Goal: Contribute content: Add original content to the website for others to see

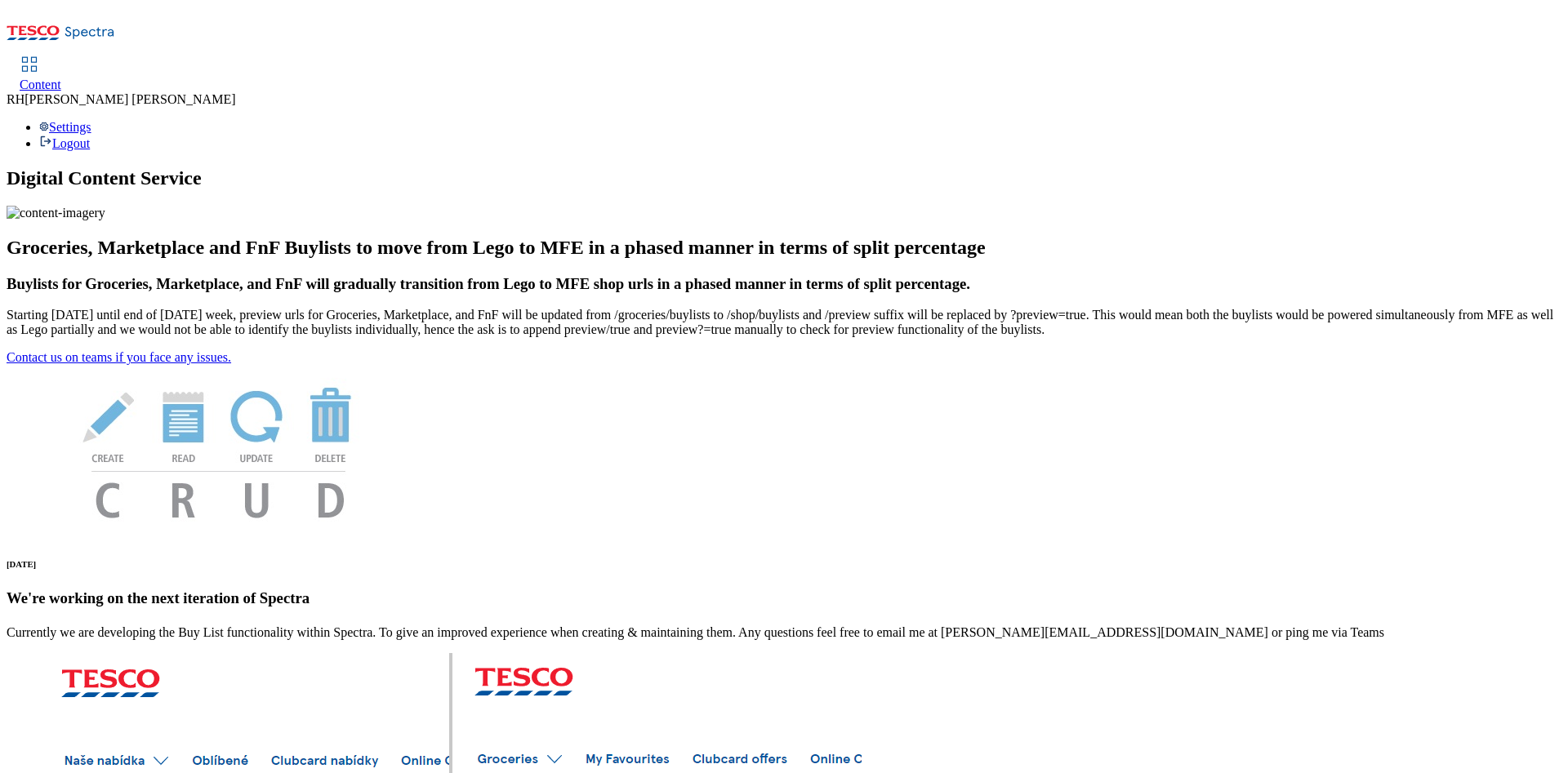
click at [61, 78] on span "Content" at bounding box center [40, 85] width 41 height 14
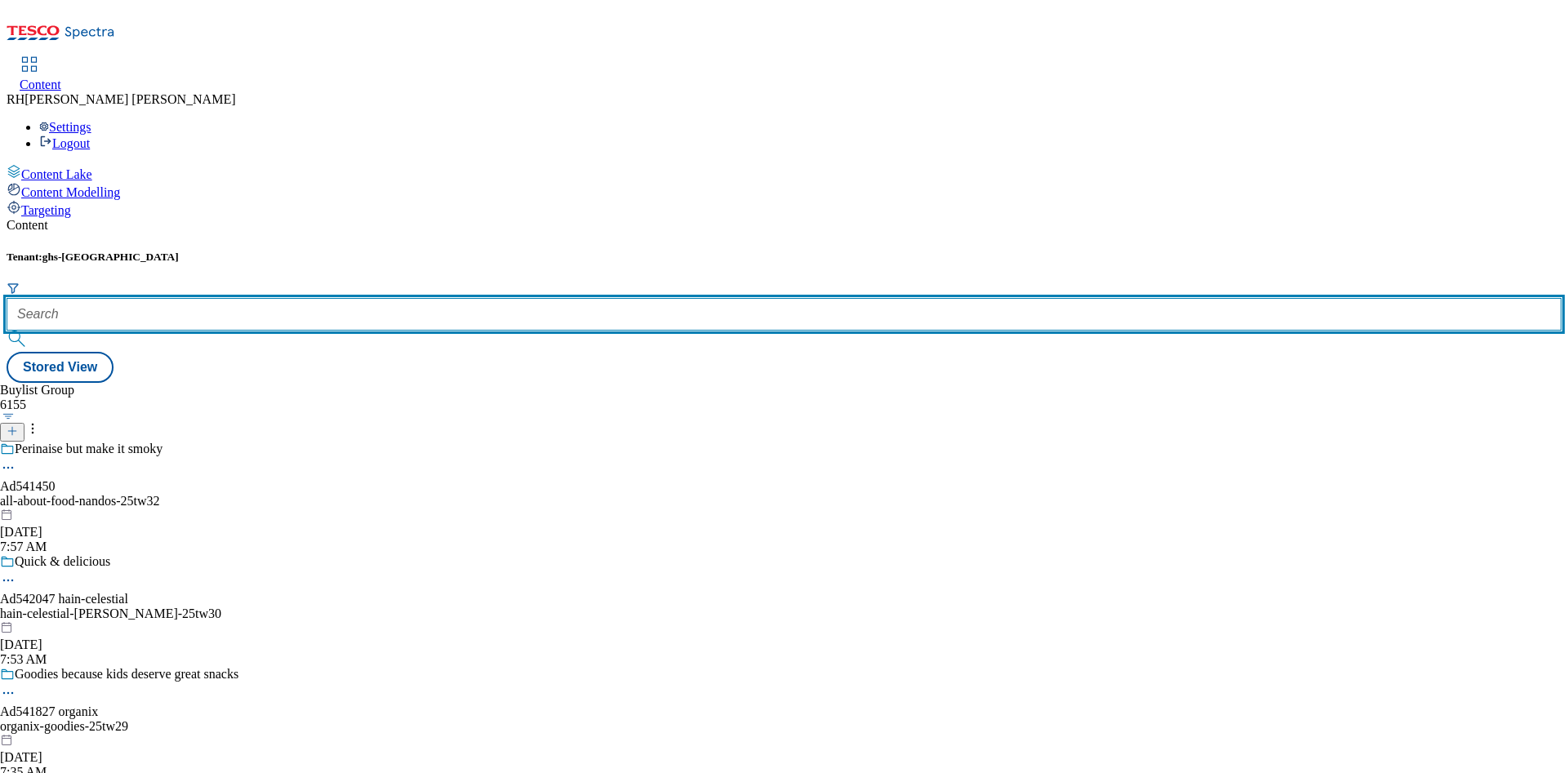
click at [353, 298] on input "text" at bounding box center [784, 314] width 1555 height 32
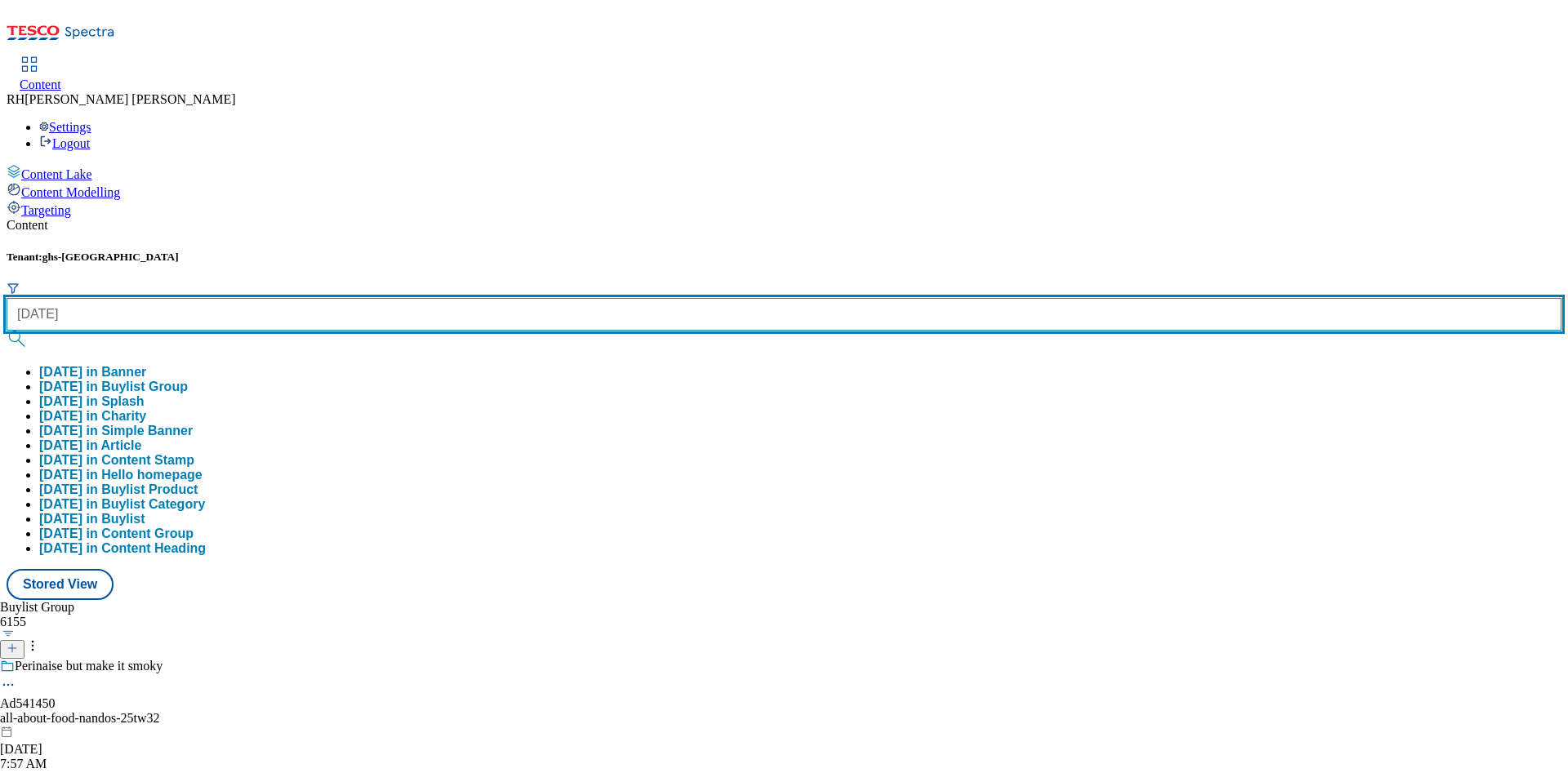
type input "halloween"
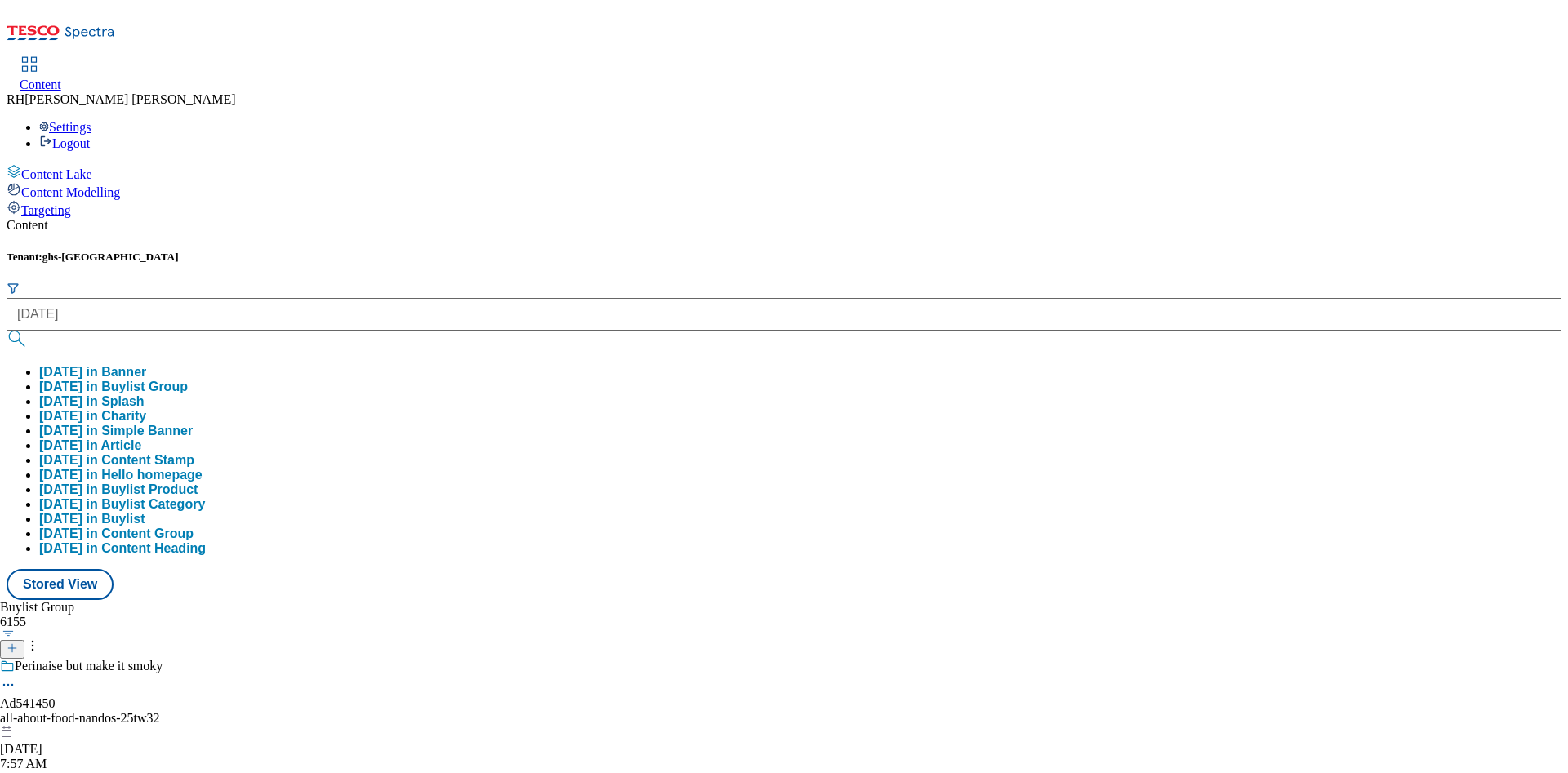
click at [188, 380] on button "halloween in Buylist Group" at bounding box center [113, 386] width 149 height 15
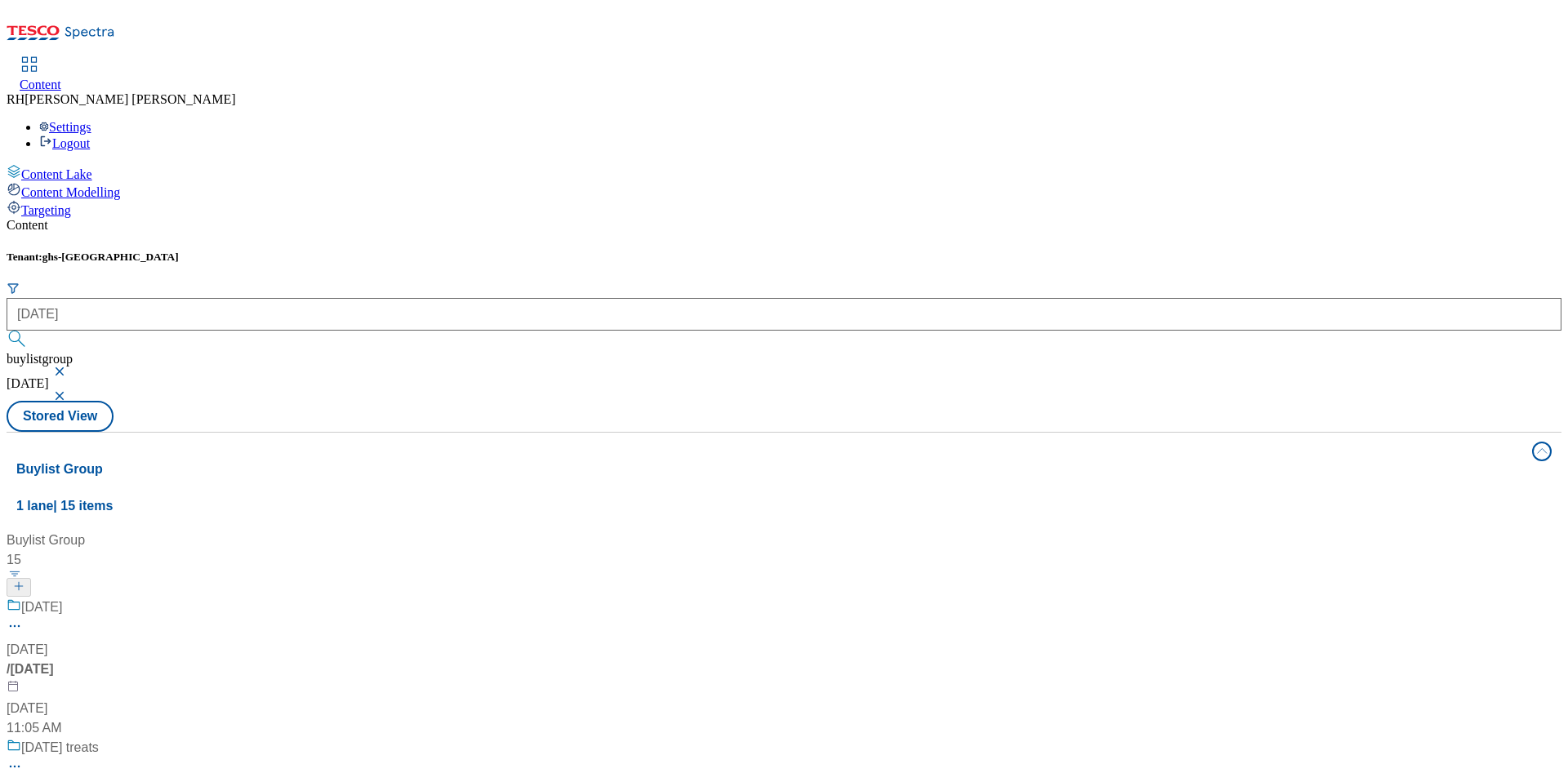
scroll to position [980, 0]
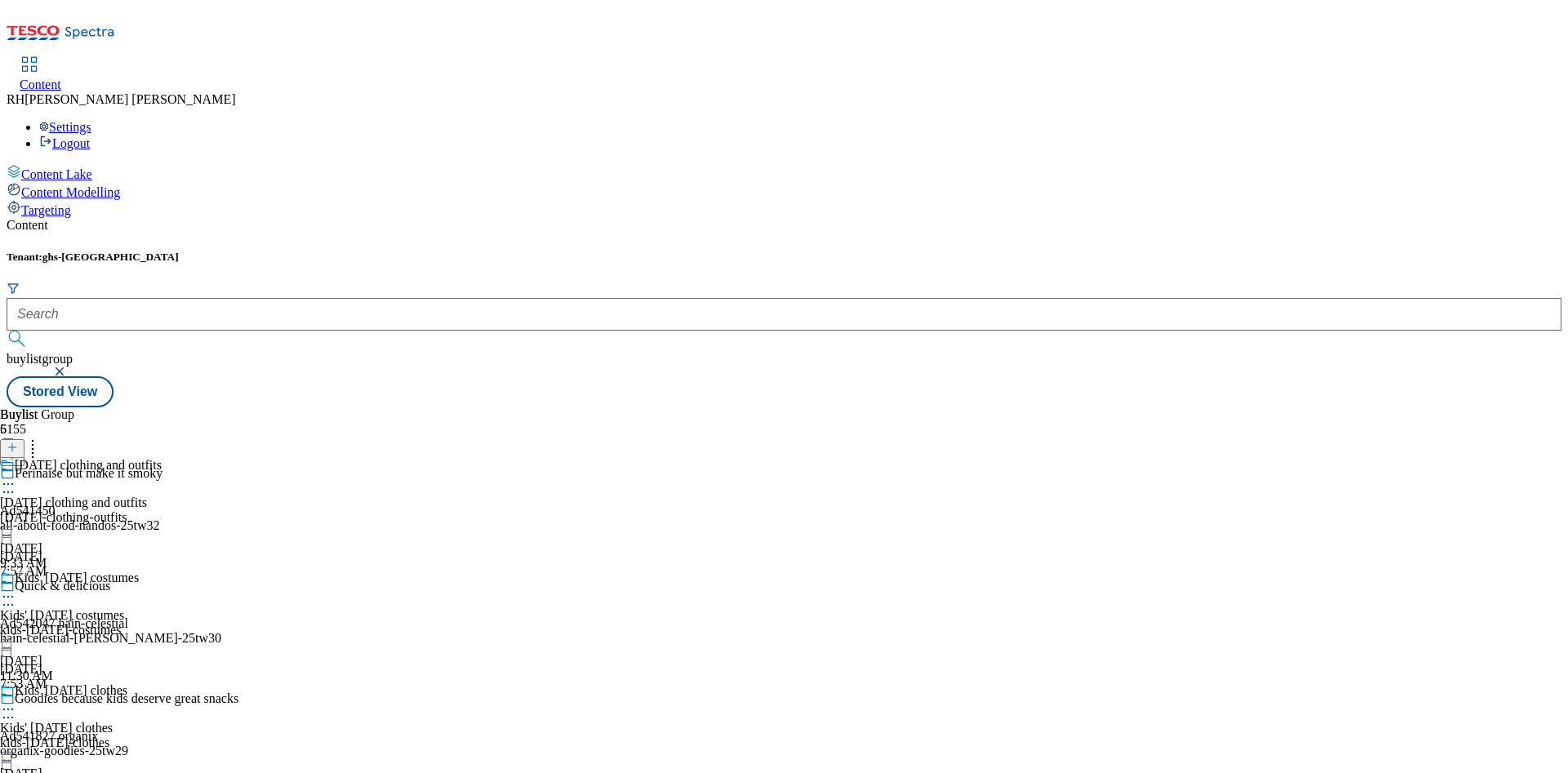
scroll to position [327, 0]
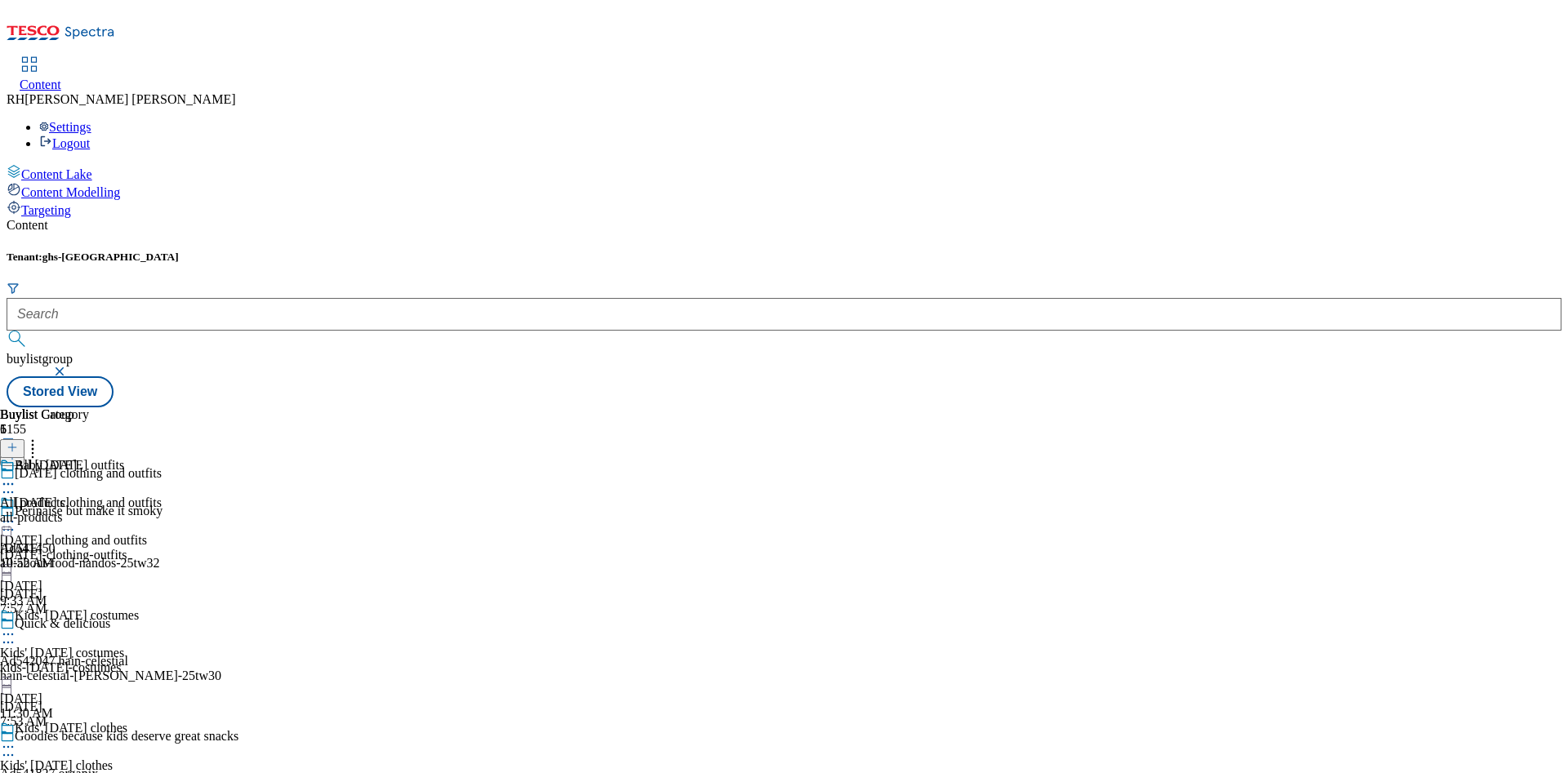
click at [89, 458] on div "All Halloween All products all-products Sep 4, 2025 10:52 AM" at bounding box center [44, 514] width 89 height 113
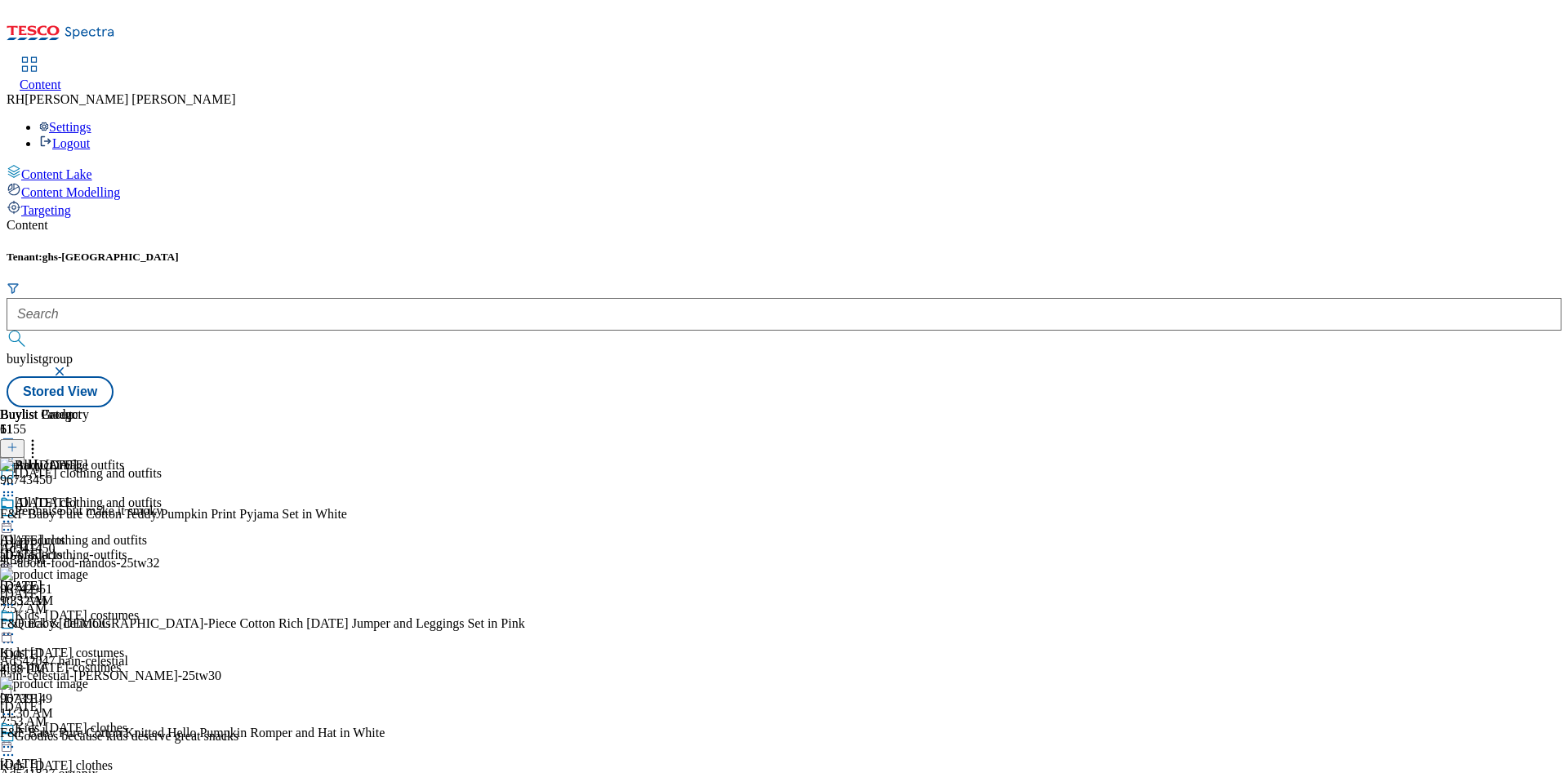
click at [17, 513] on icon at bounding box center [8, 521] width 17 height 17
click at [89, 625] on span "Preview" at bounding box center [69, 631] width 38 height 12
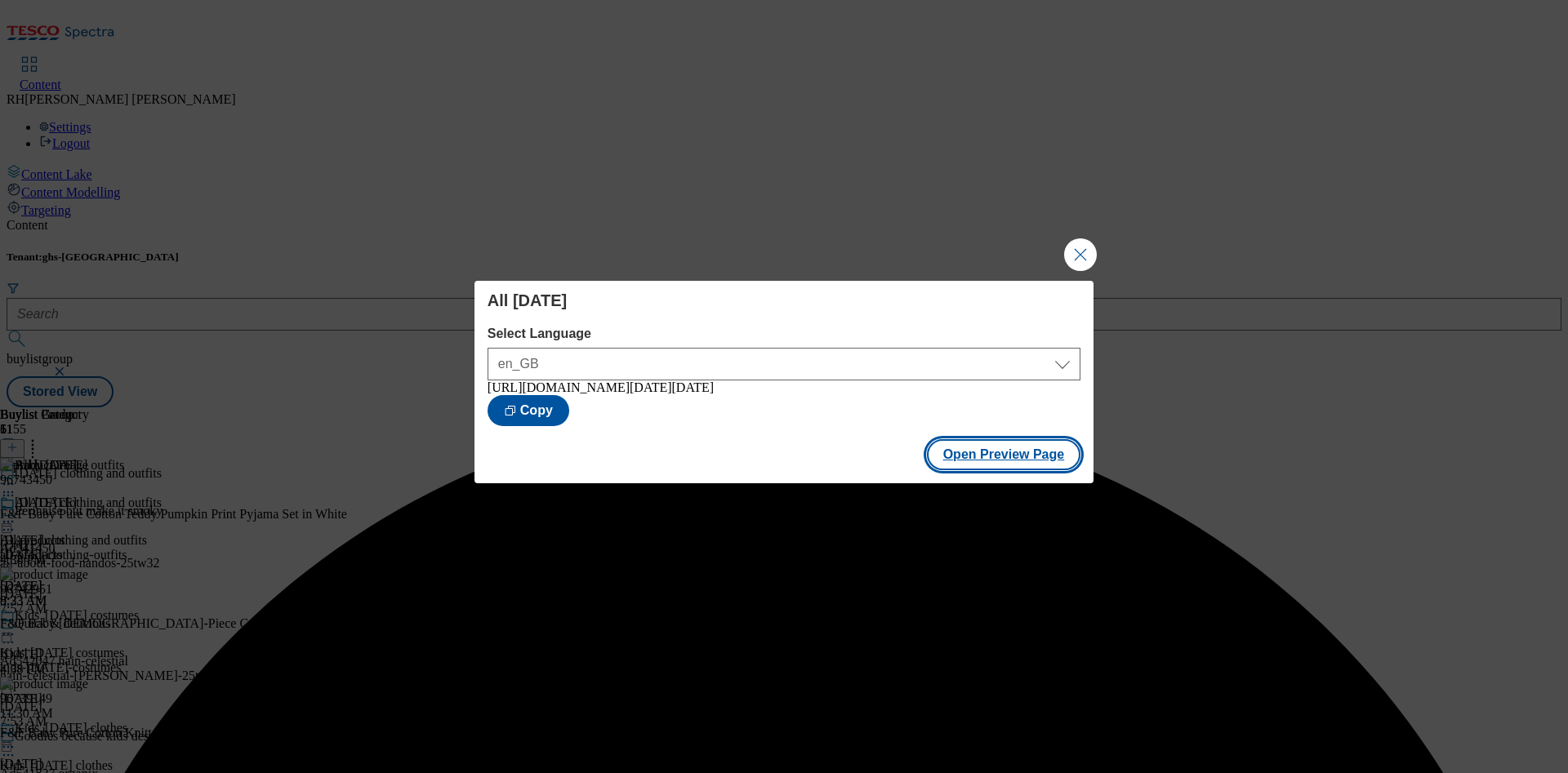
click at [976, 459] on button "Open Preview Page" at bounding box center [1003, 455] width 154 height 31
click at [1077, 251] on button "Close Modal" at bounding box center [1080, 254] width 32 height 32
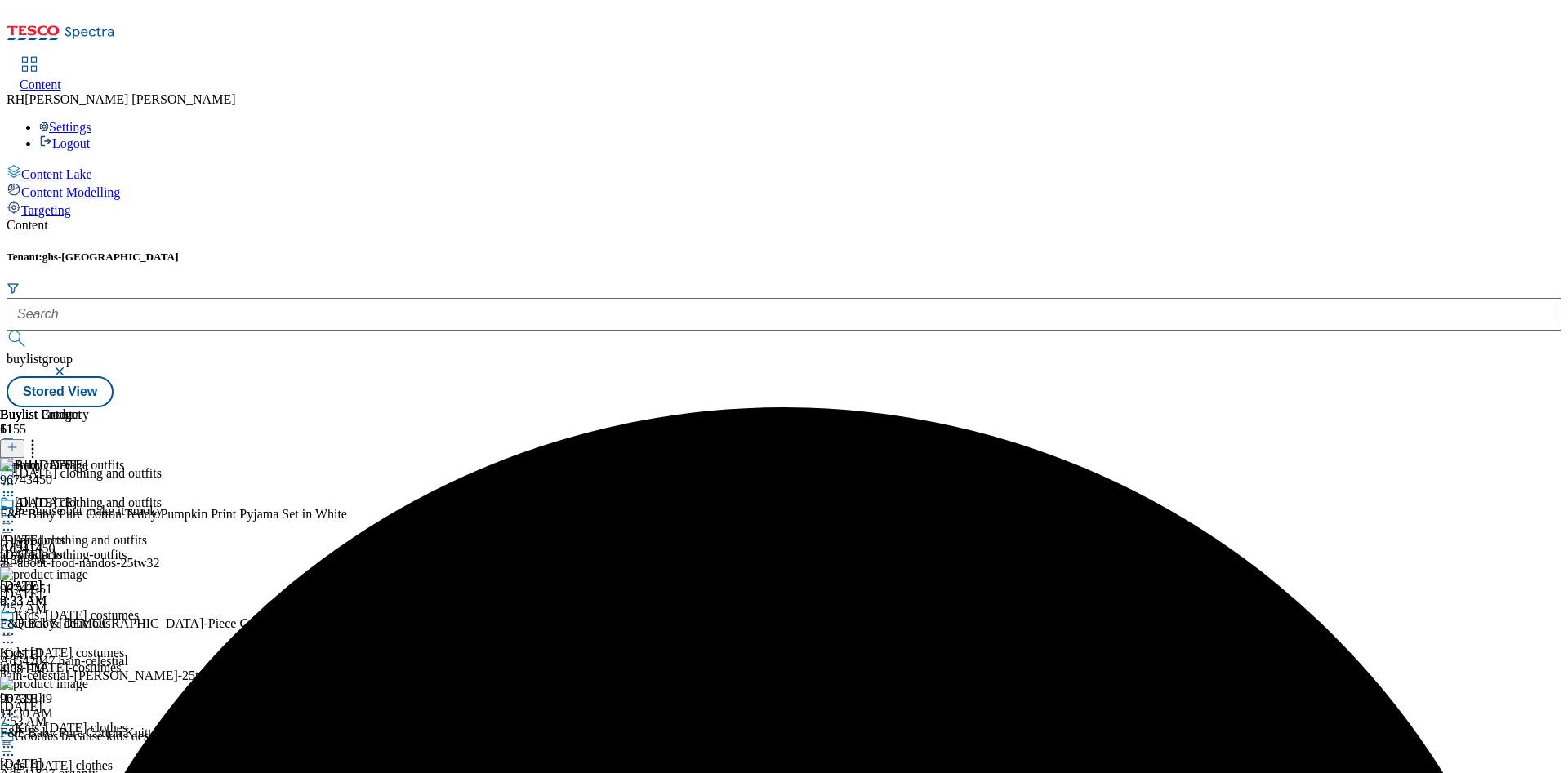
click at [17, 513] on icon at bounding box center [8, 521] width 17 height 17
click at [105, 644] on span "Un-preview" at bounding box center [78, 650] width 55 height 12
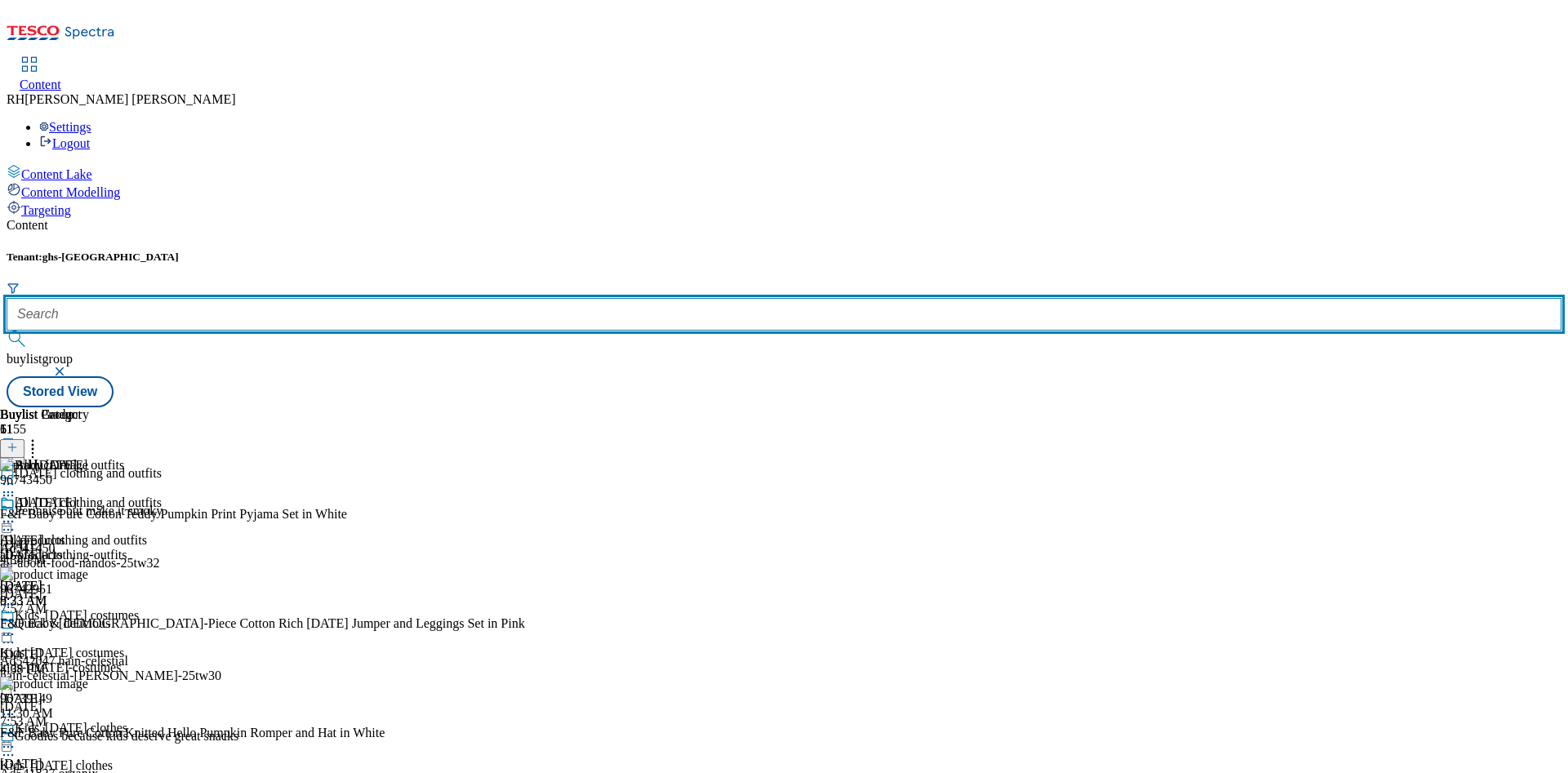
click at [398, 298] on input "text" at bounding box center [784, 314] width 1555 height 32
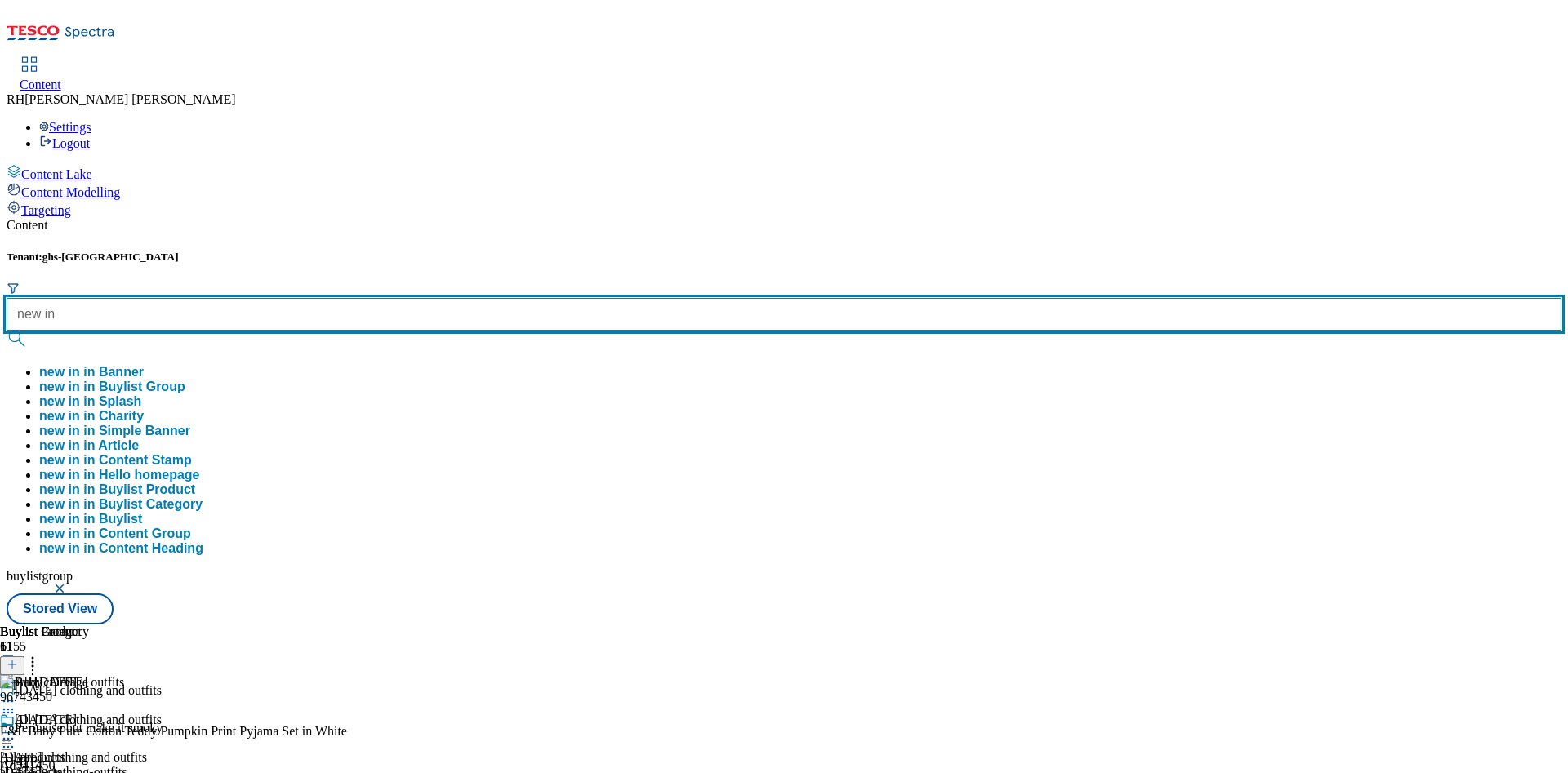
type input "new in"
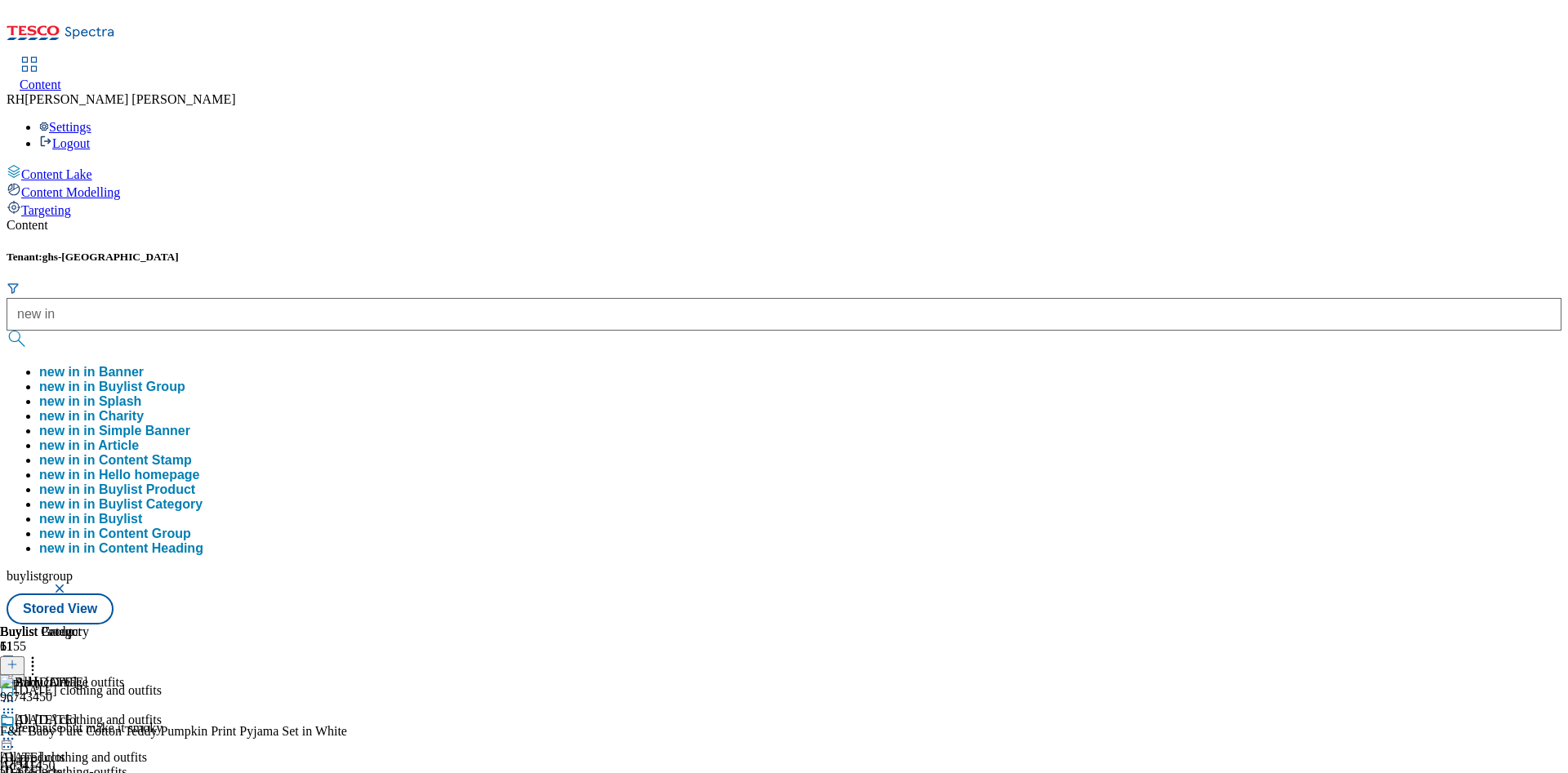
click at [185, 380] on button "new in in Buylist Group" at bounding box center [112, 386] width 147 height 15
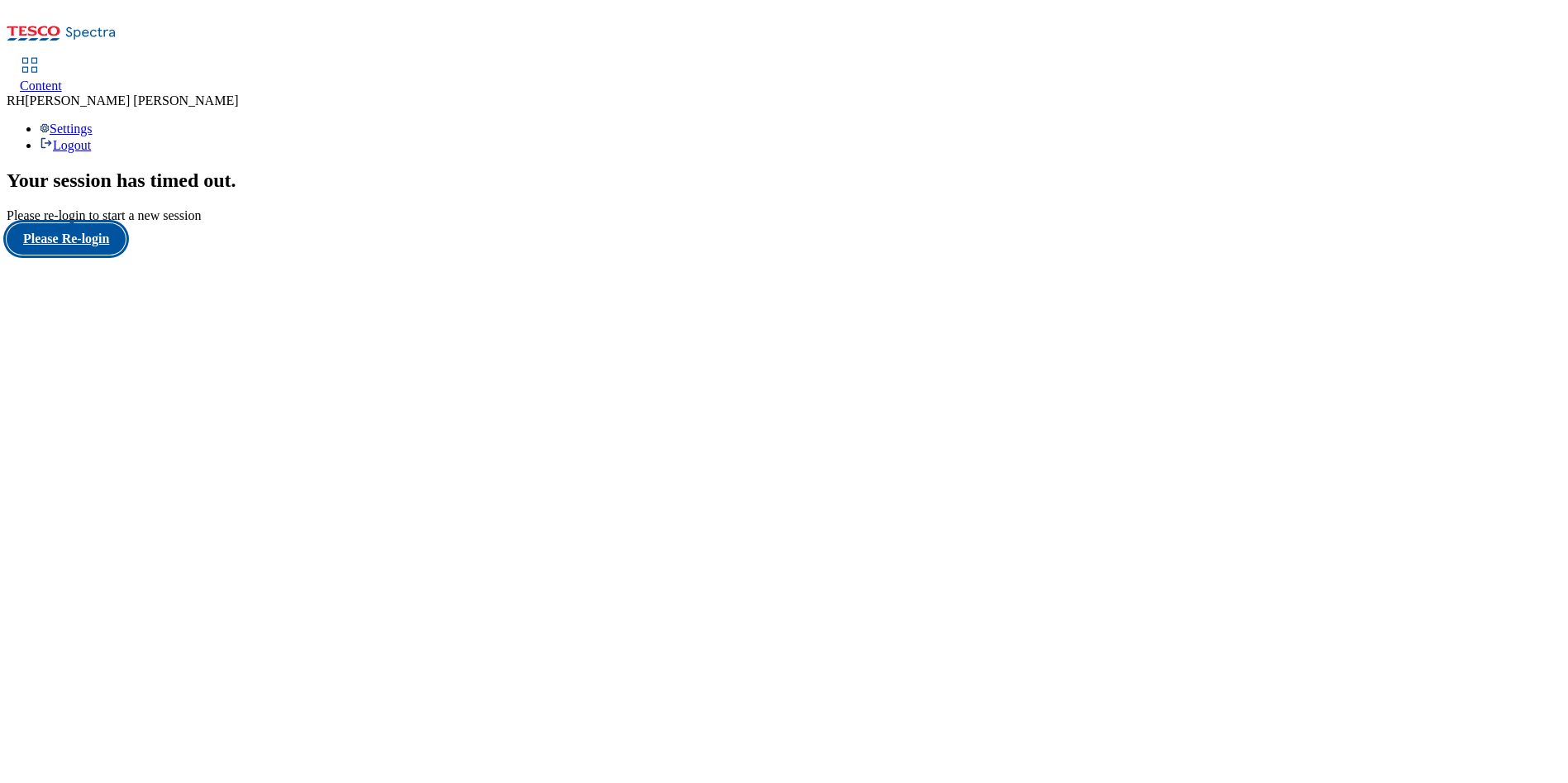
click at [110, 255] on button "Please Re-login" at bounding box center [67, 239] width 119 height 32
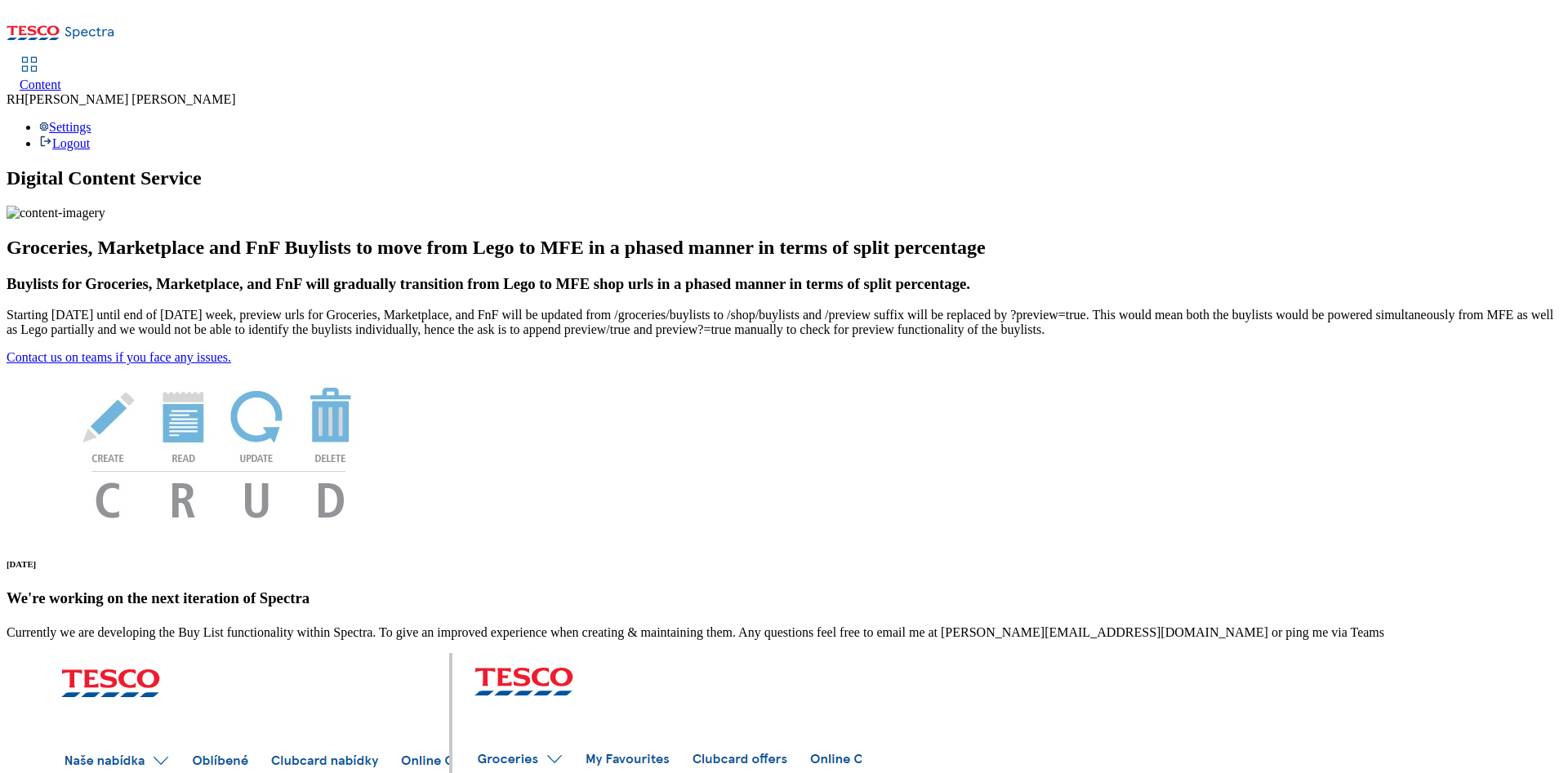
click at [61, 78] on span "Content" at bounding box center [40, 85] width 41 height 14
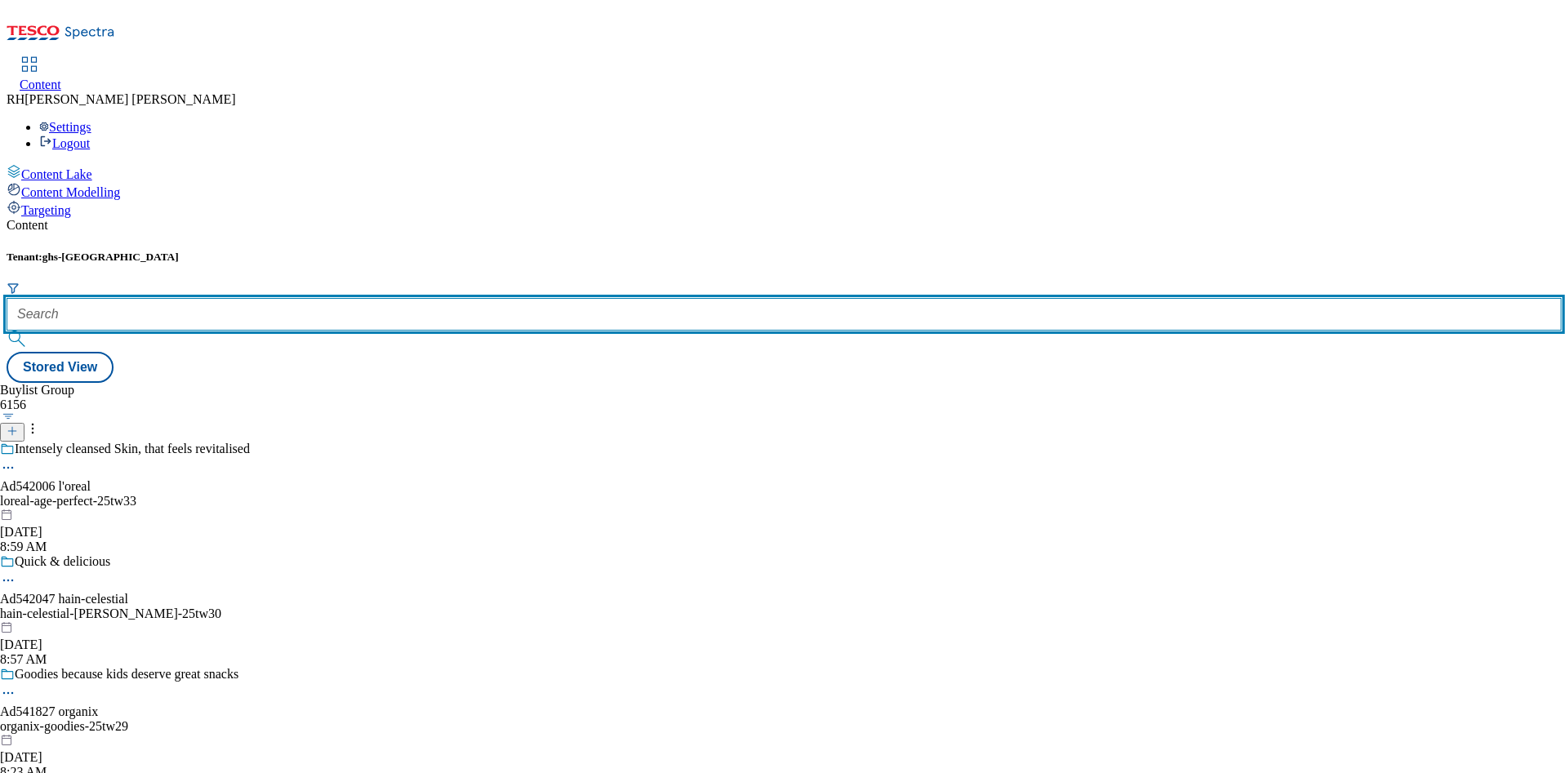
click at [348, 298] on input "text" at bounding box center [784, 314] width 1555 height 32
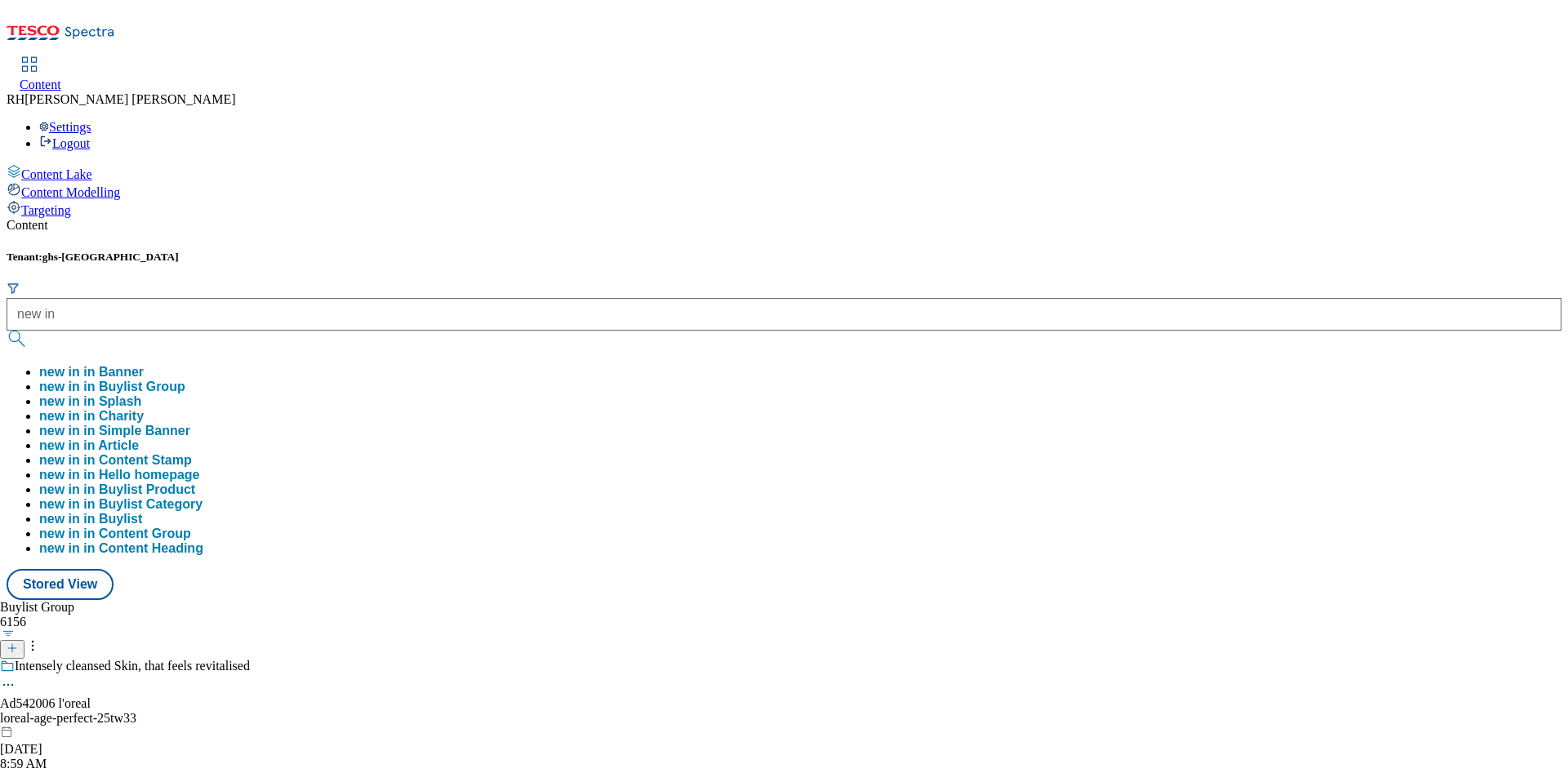
click at [185, 380] on button "new in in Buylist Group" at bounding box center [112, 386] width 147 height 15
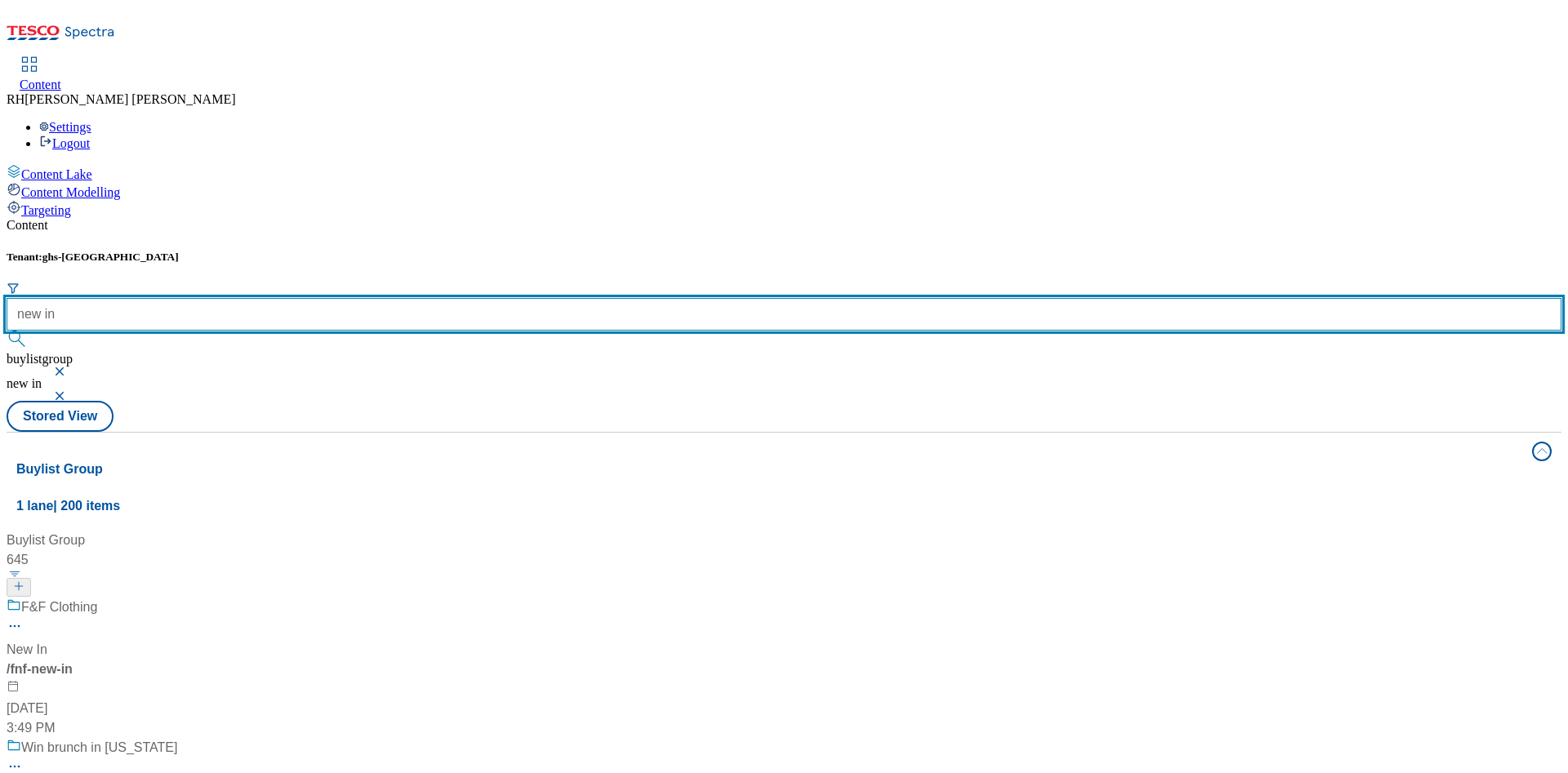
click at [387, 298] on input "new in" at bounding box center [784, 314] width 1555 height 32
type input "new season"
click at [7, 330] on button "submit" at bounding box center [18, 338] width 23 height 17
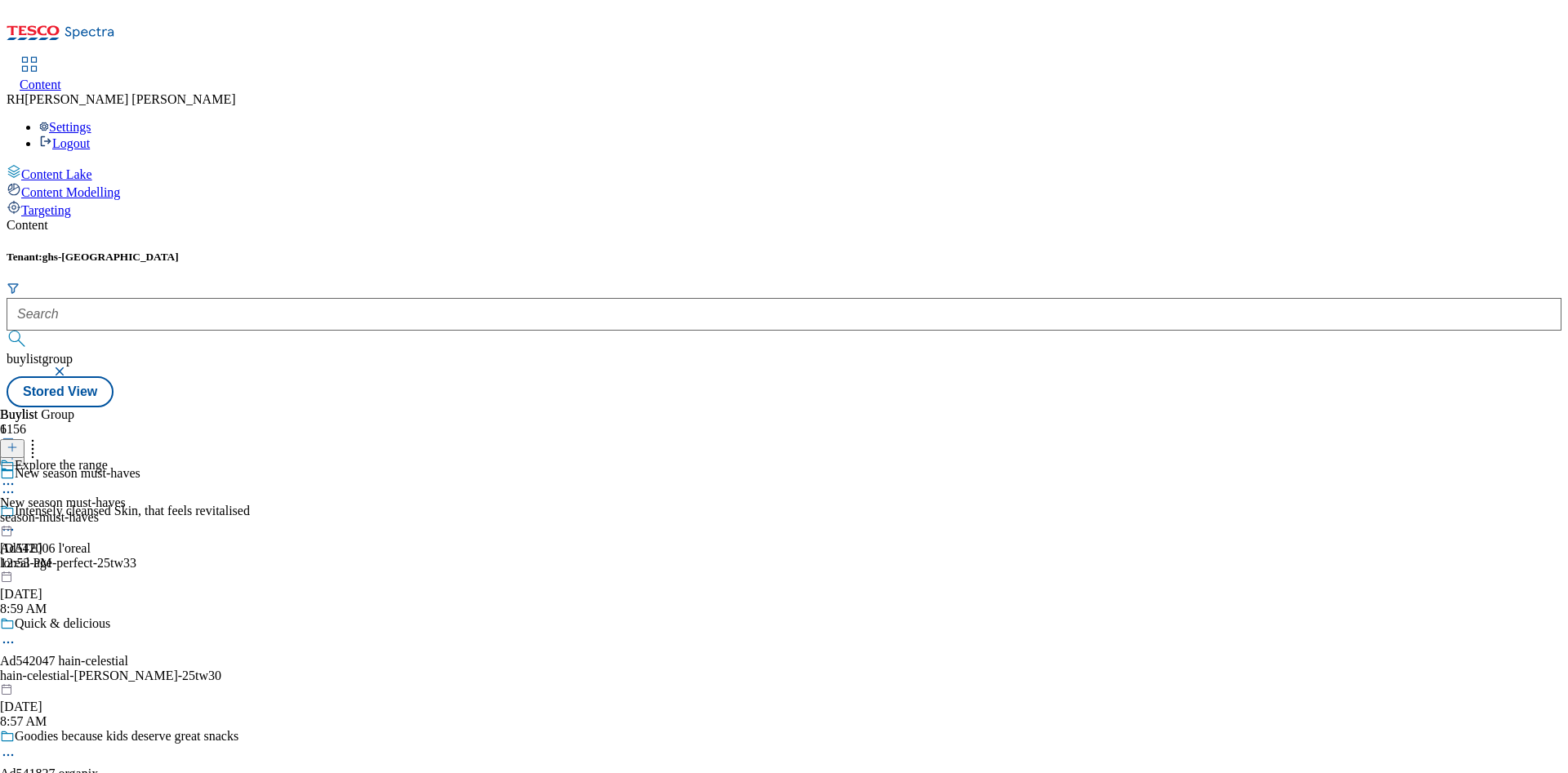
click at [126, 510] on div "season-must-haves" at bounding box center [63, 517] width 126 height 15
click at [89, 510] on div "all-products" at bounding box center [44, 517] width 89 height 15
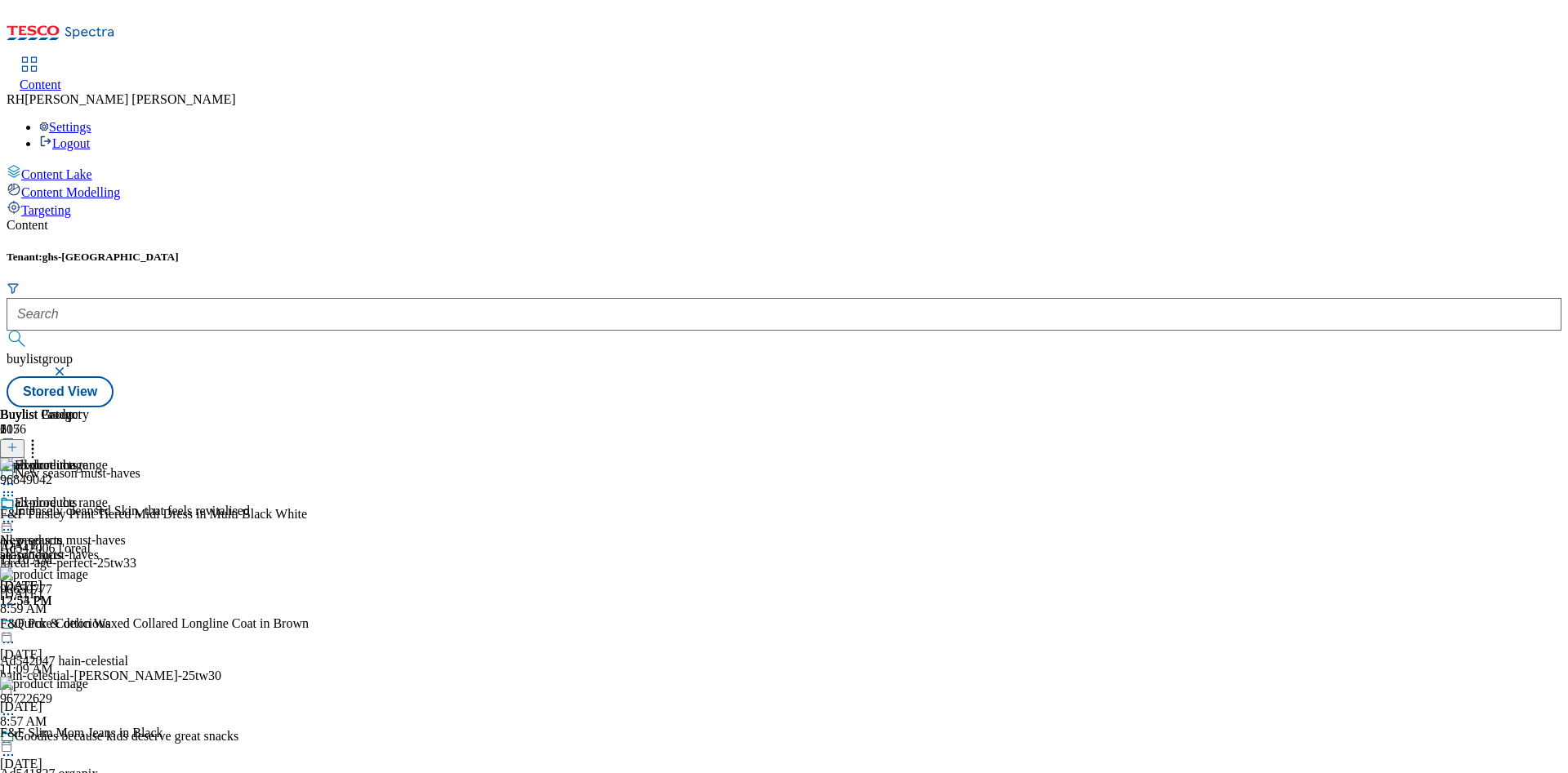
click at [17, 447] on line at bounding box center [12, 447] width 8 height 0
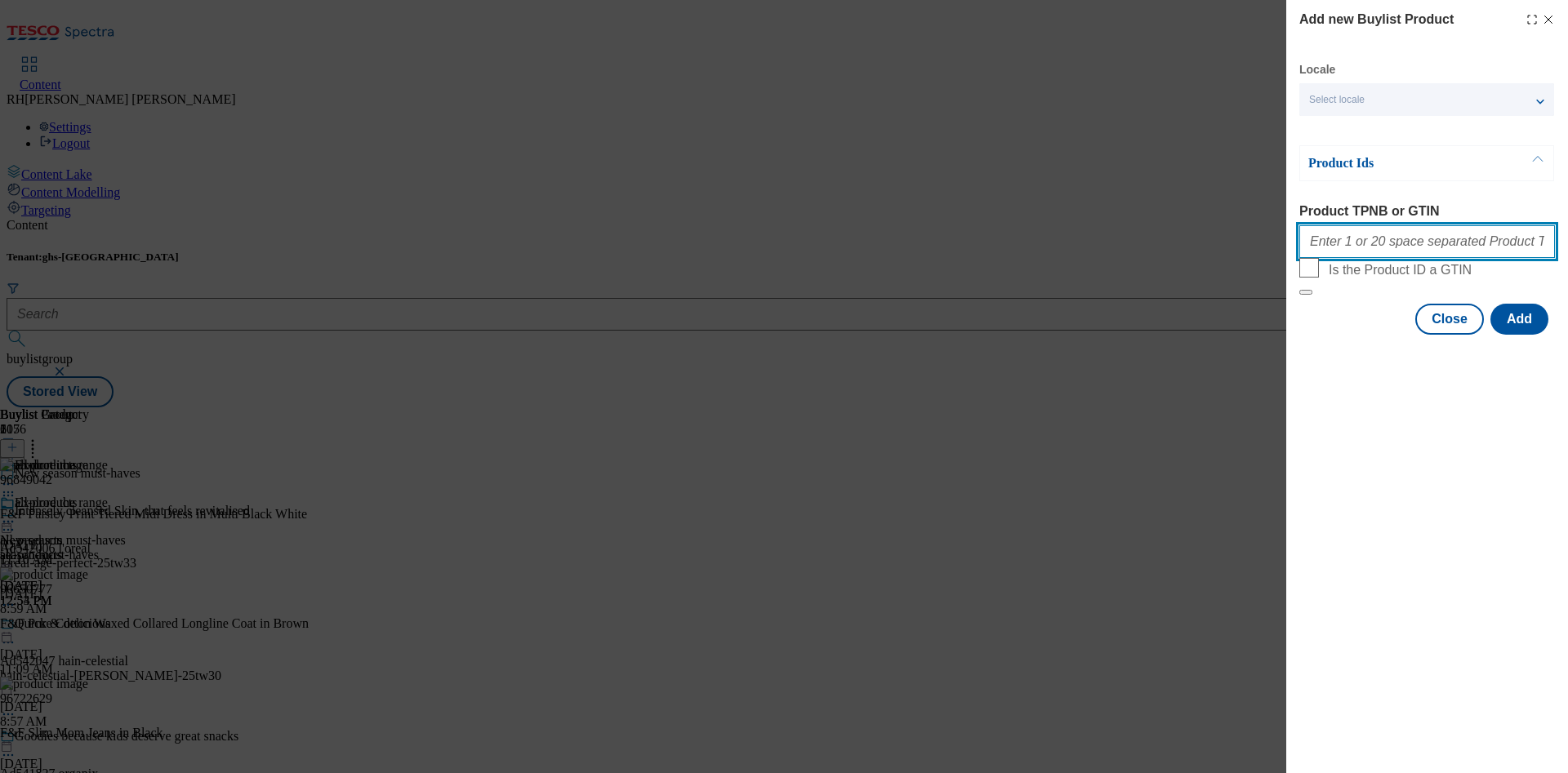
click at [1382, 248] on input "Product TPNB or GTIN" at bounding box center [1427, 241] width 256 height 32
paste input "96799083"
type input "96799083"
click at [1529, 334] on button "Add" at bounding box center [1519, 320] width 58 height 31
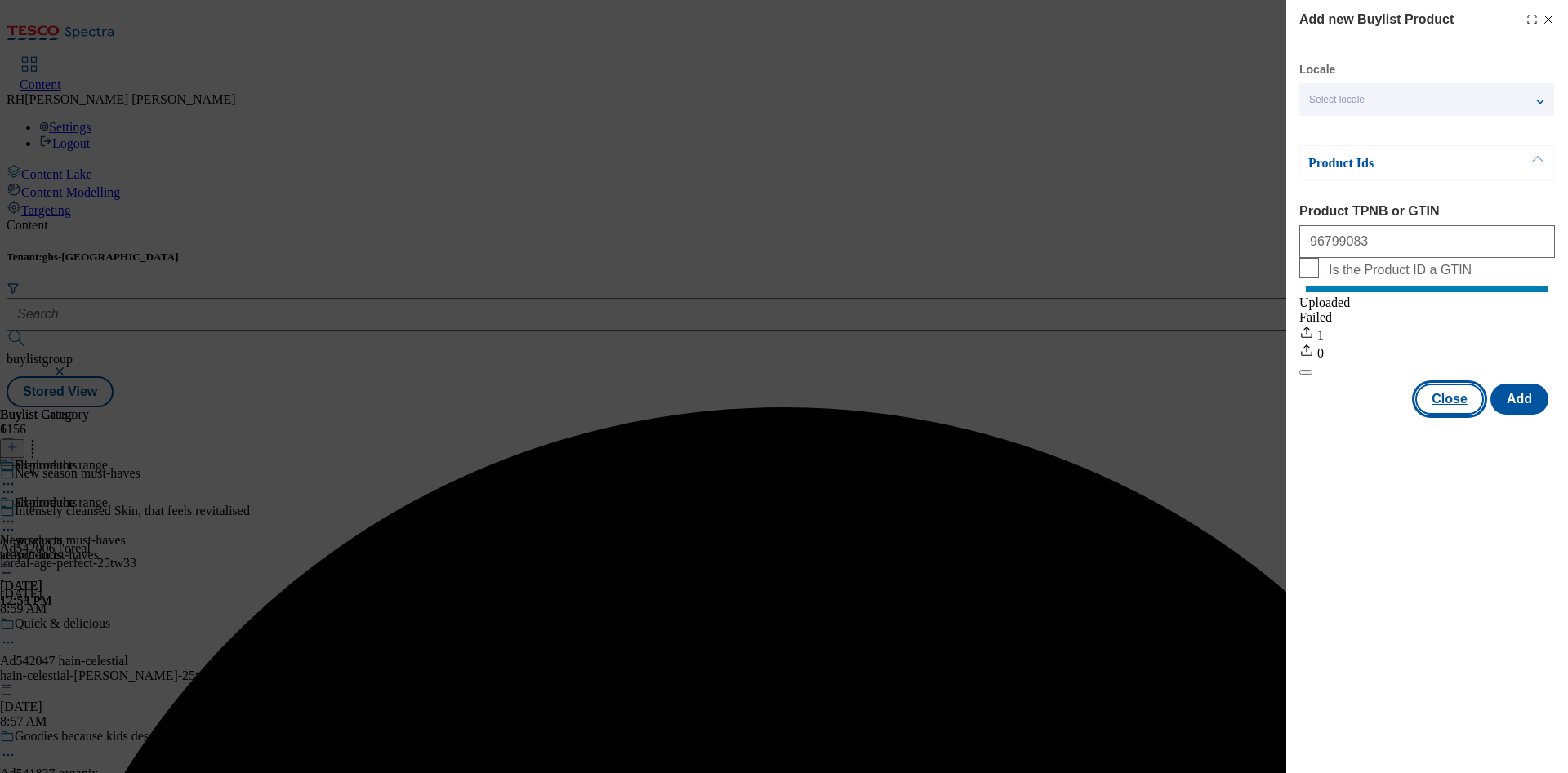
click at [1441, 415] on button "Close" at bounding box center [1450, 399] width 69 height 31
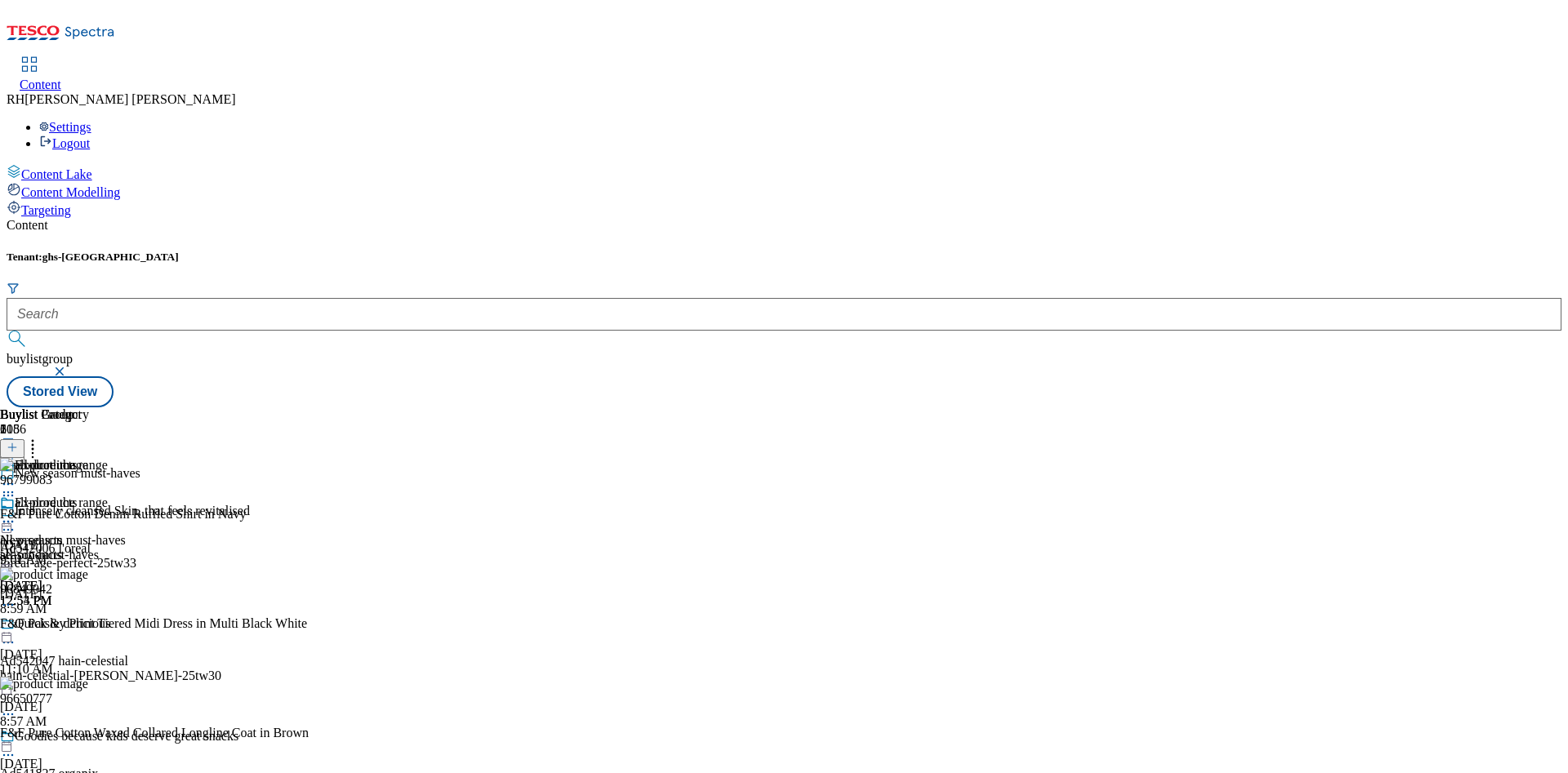
click at [41, 437] on icon at bounding box center [32, 445] width 17 height 17
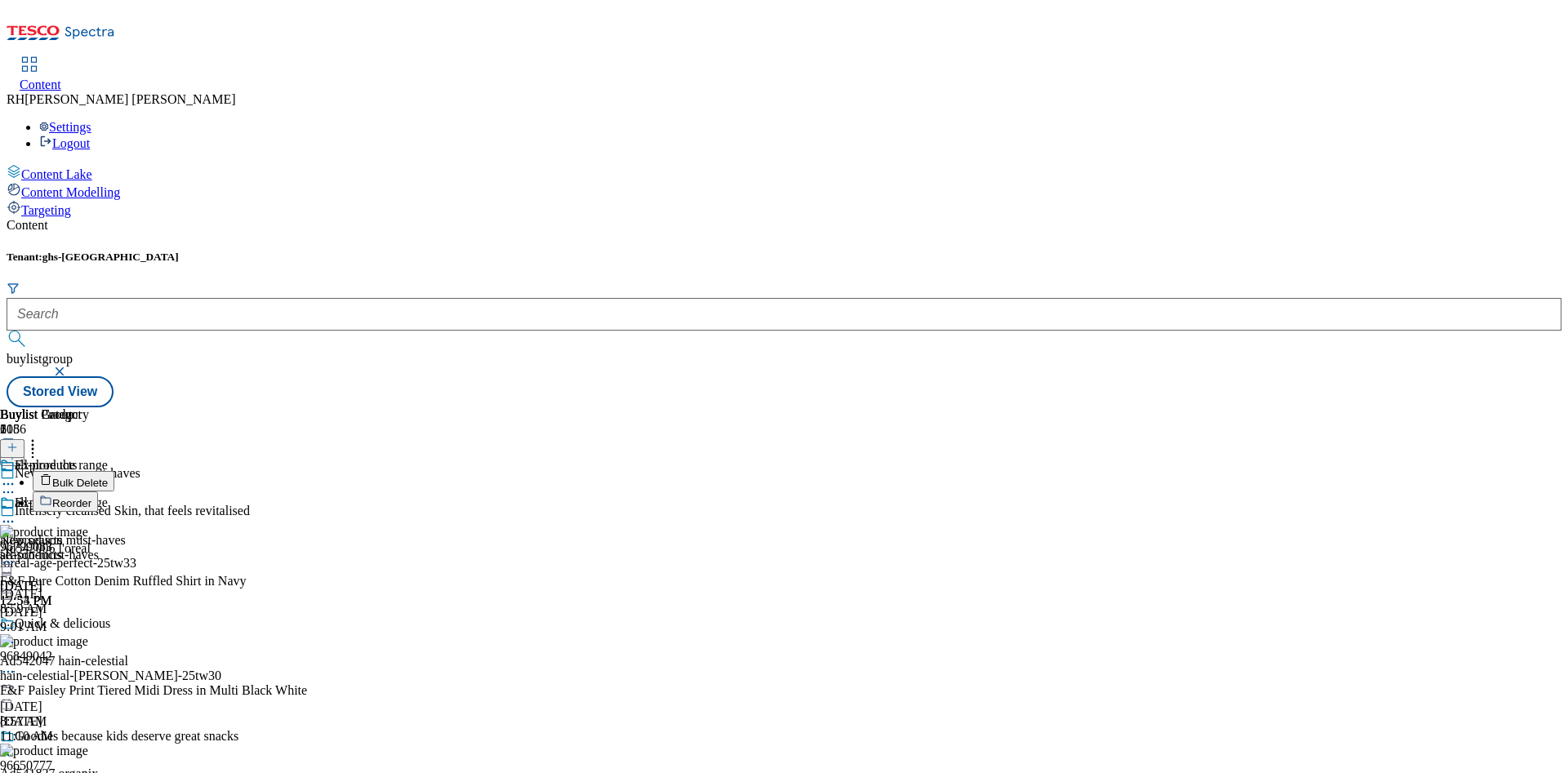
click at [91, 498] on span "Reorder" at bounding box center [72, 504] width 39 height 12
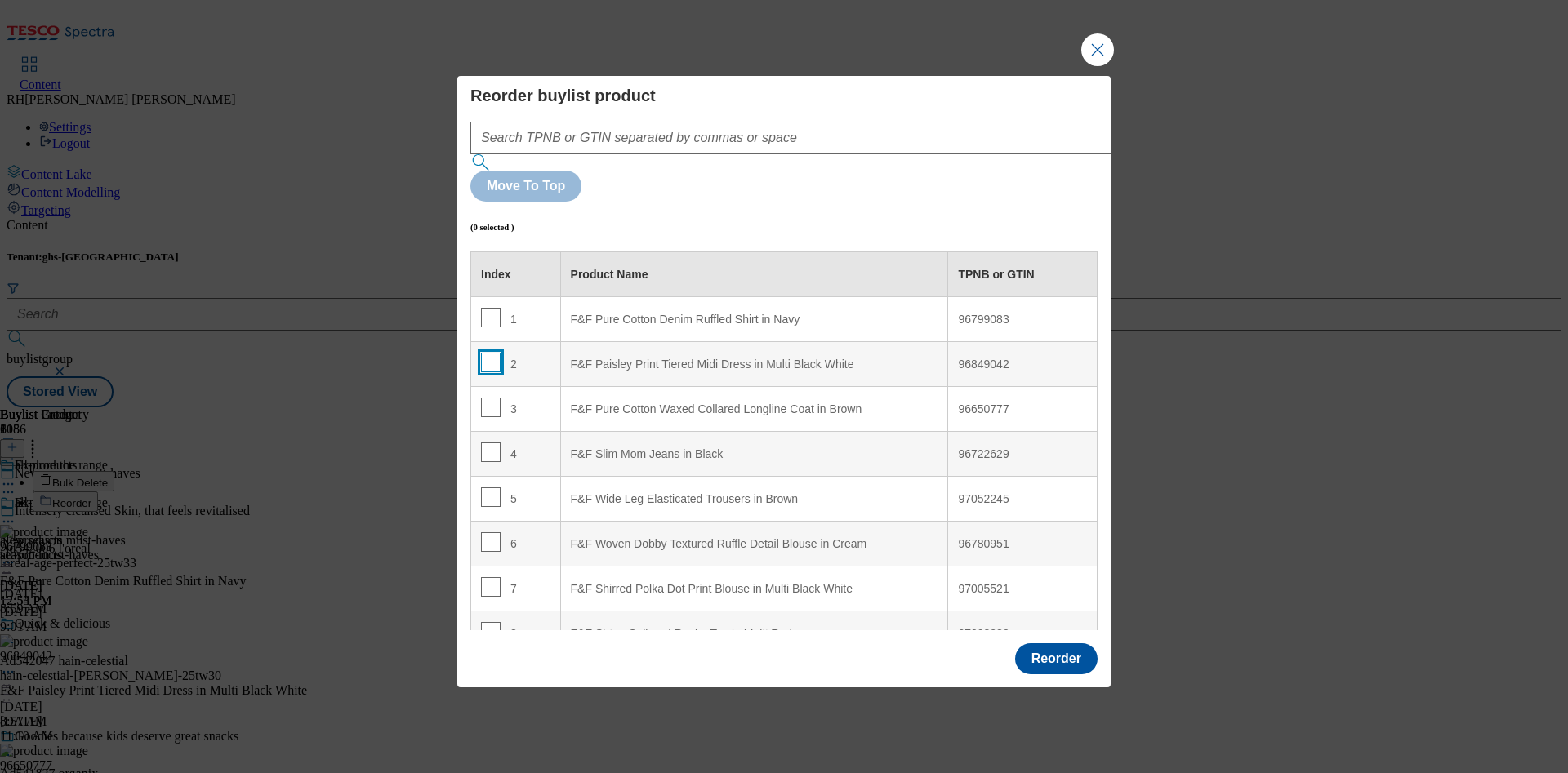
click at [491, 353] on input "Modal" at bounding box center [491, 363] width 20 height 20
checkbox input "true"
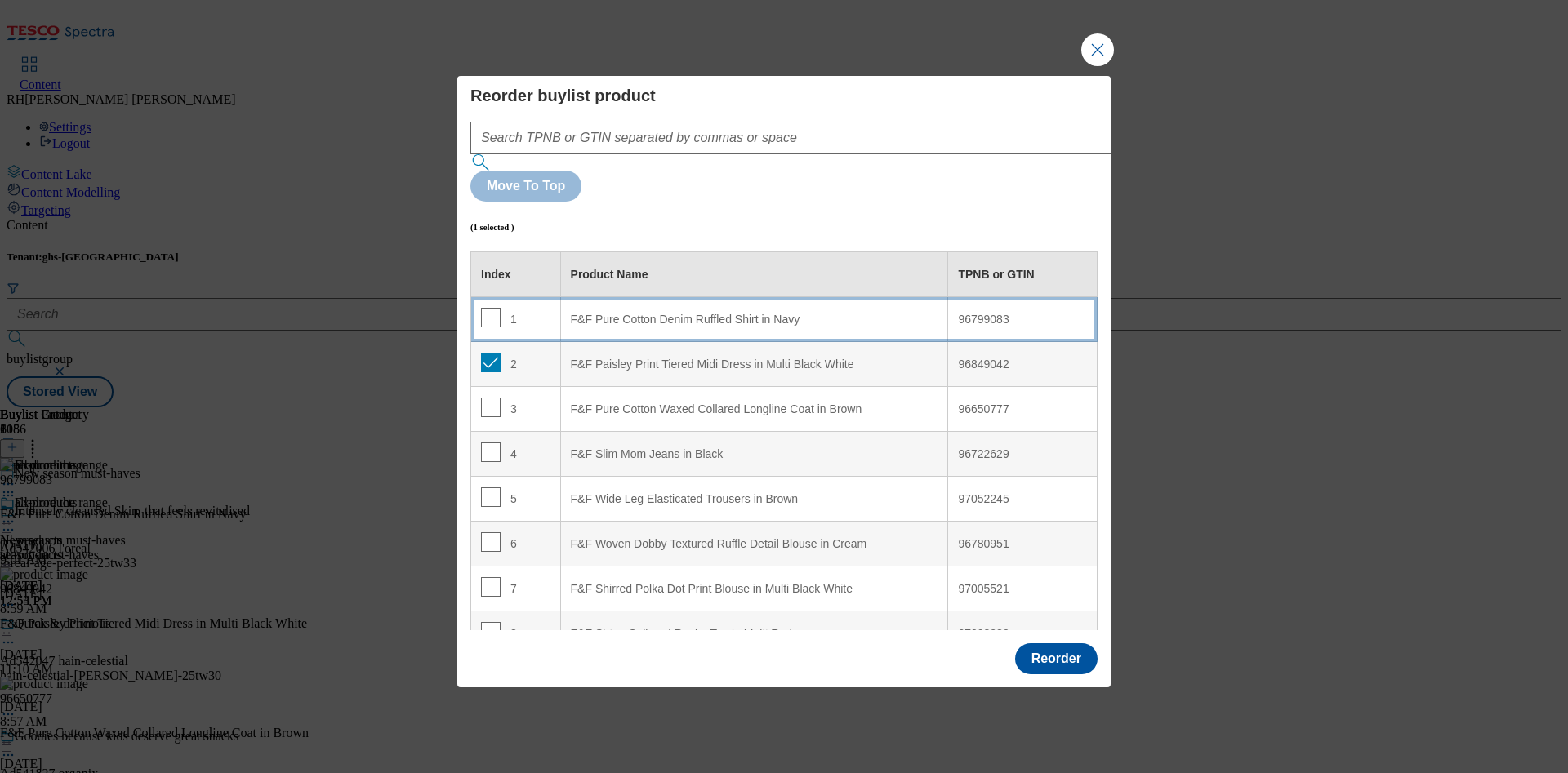
click at [699, 313] on div "F&F Pure Cotton Denim Ruffled Shirt in Navy" at bounding box center [754, 320] width 368 height 15
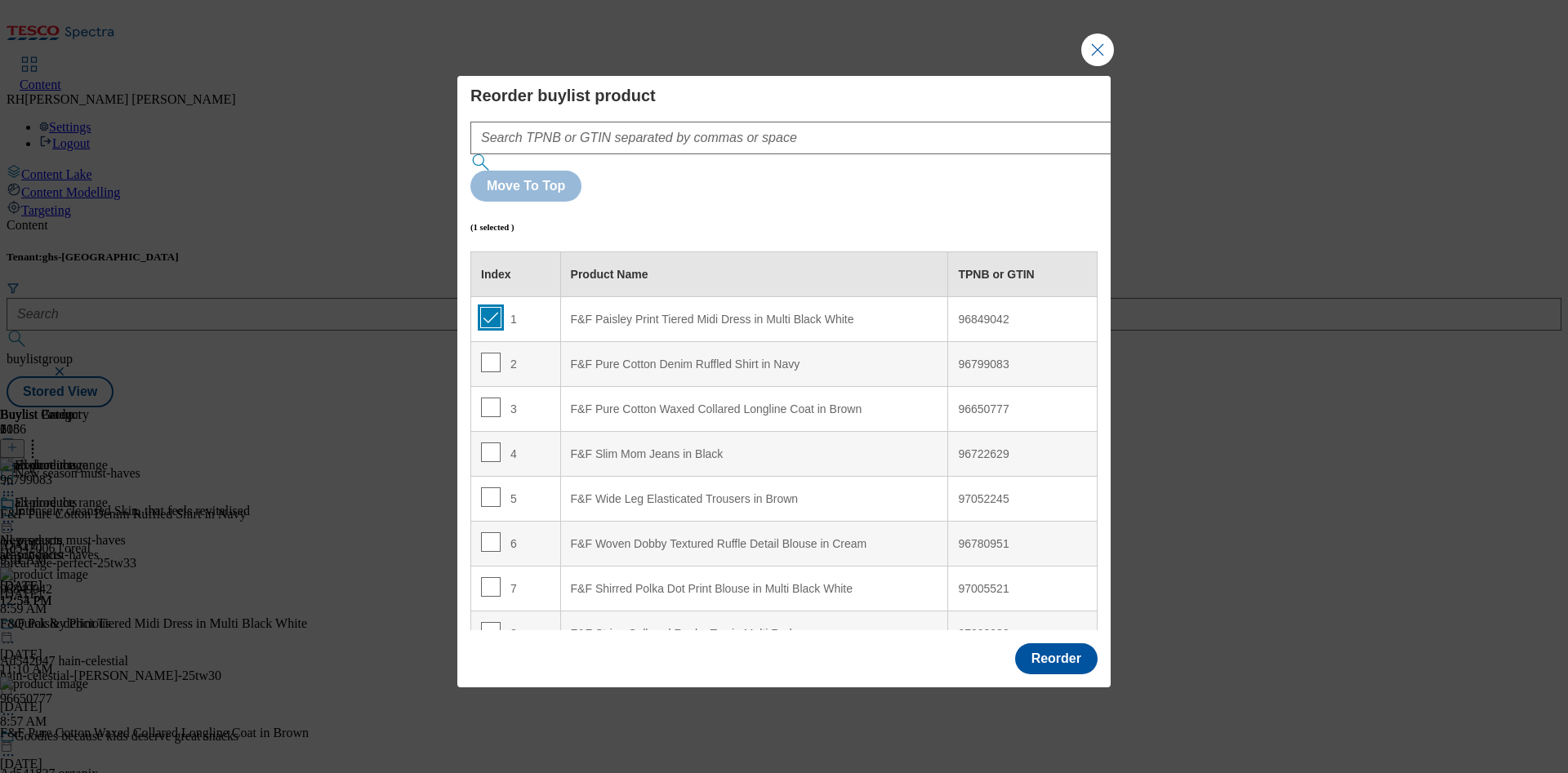
click at [493, 308] on input "Modal" at bounding box center [491, 318] width 20 height 20
checkbox input "false"
click at [1044, 643] on button "Reorder" at bounding box center [1056, 659] width 83 height 31
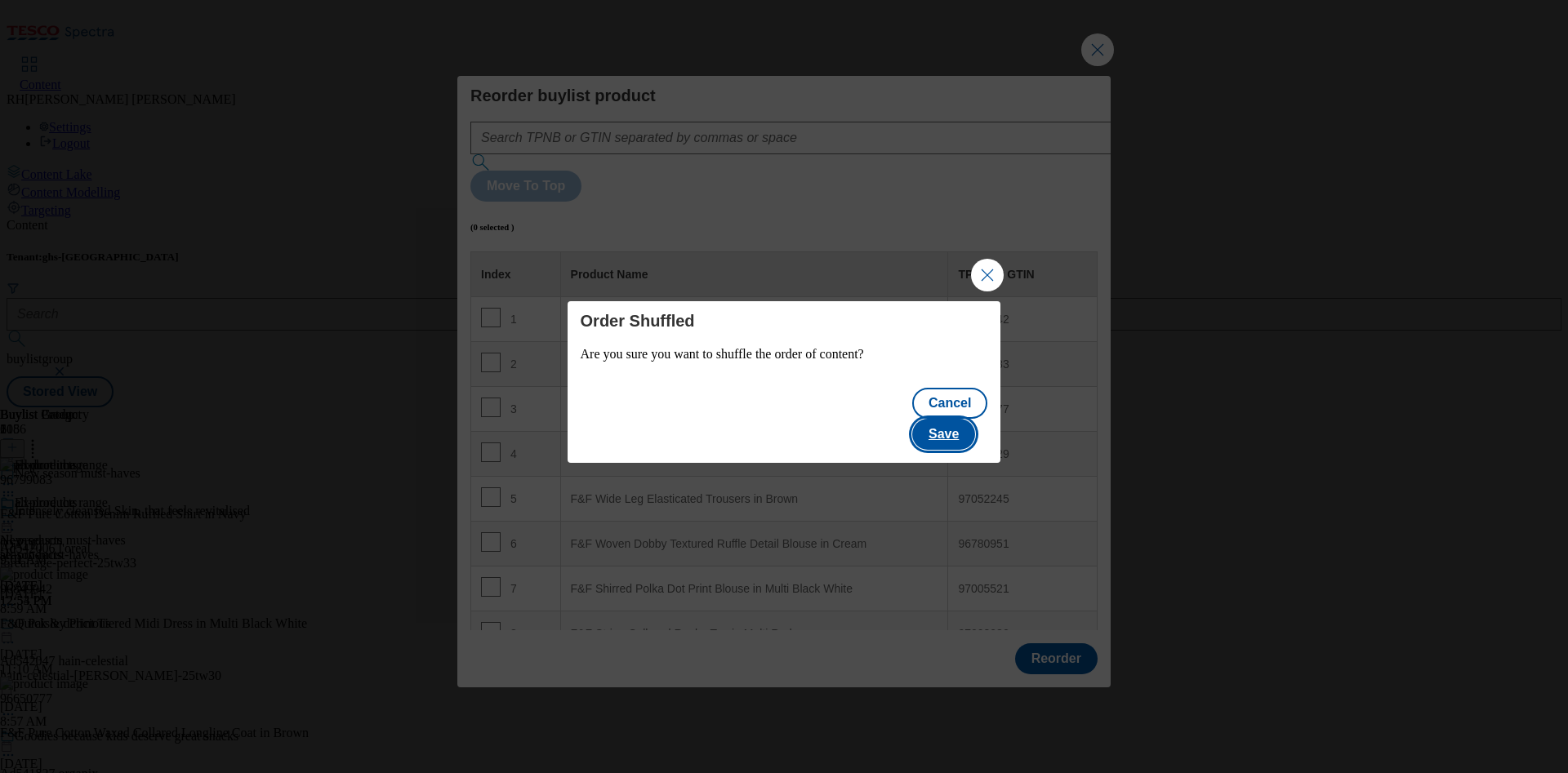
click at [969, 419] on button "Save" at bounding box center [943, 435] width 63 height 31
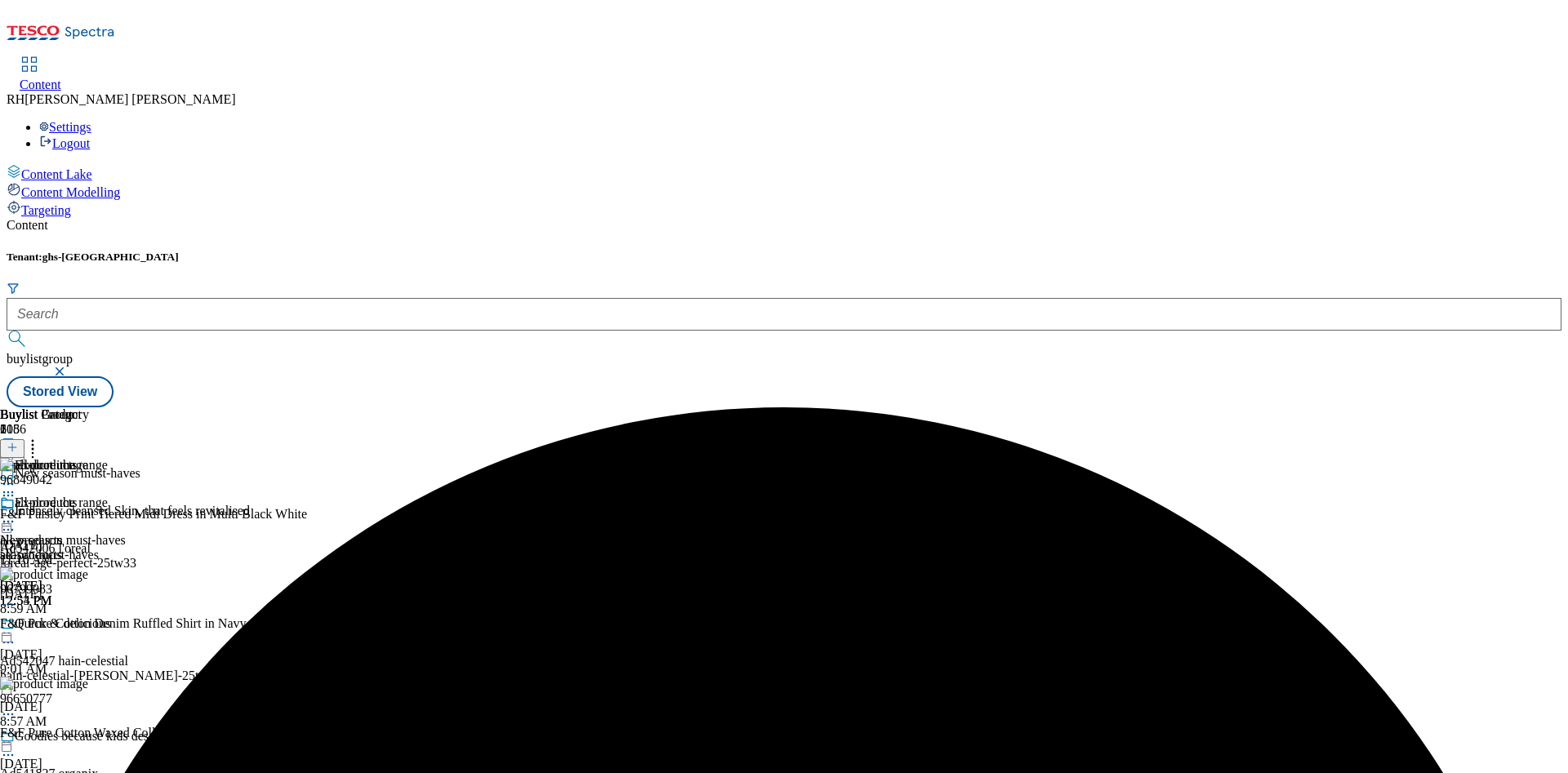
click at [17, 513] on icon at bounding box center [8, 521] width 17 height 17
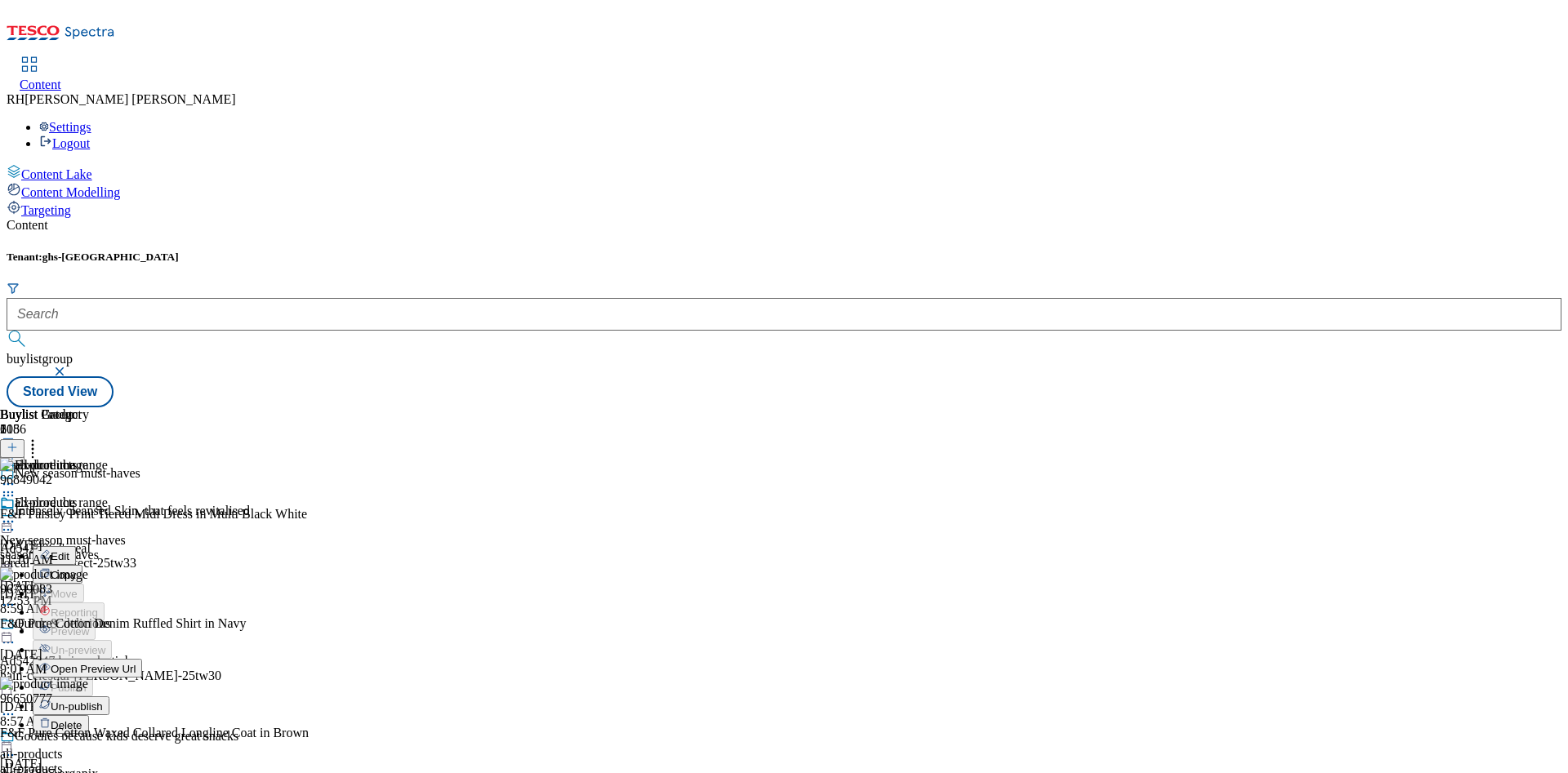
click at [70, 551] on span "Edit" at bounding box center [59, 557] width 19 height 12
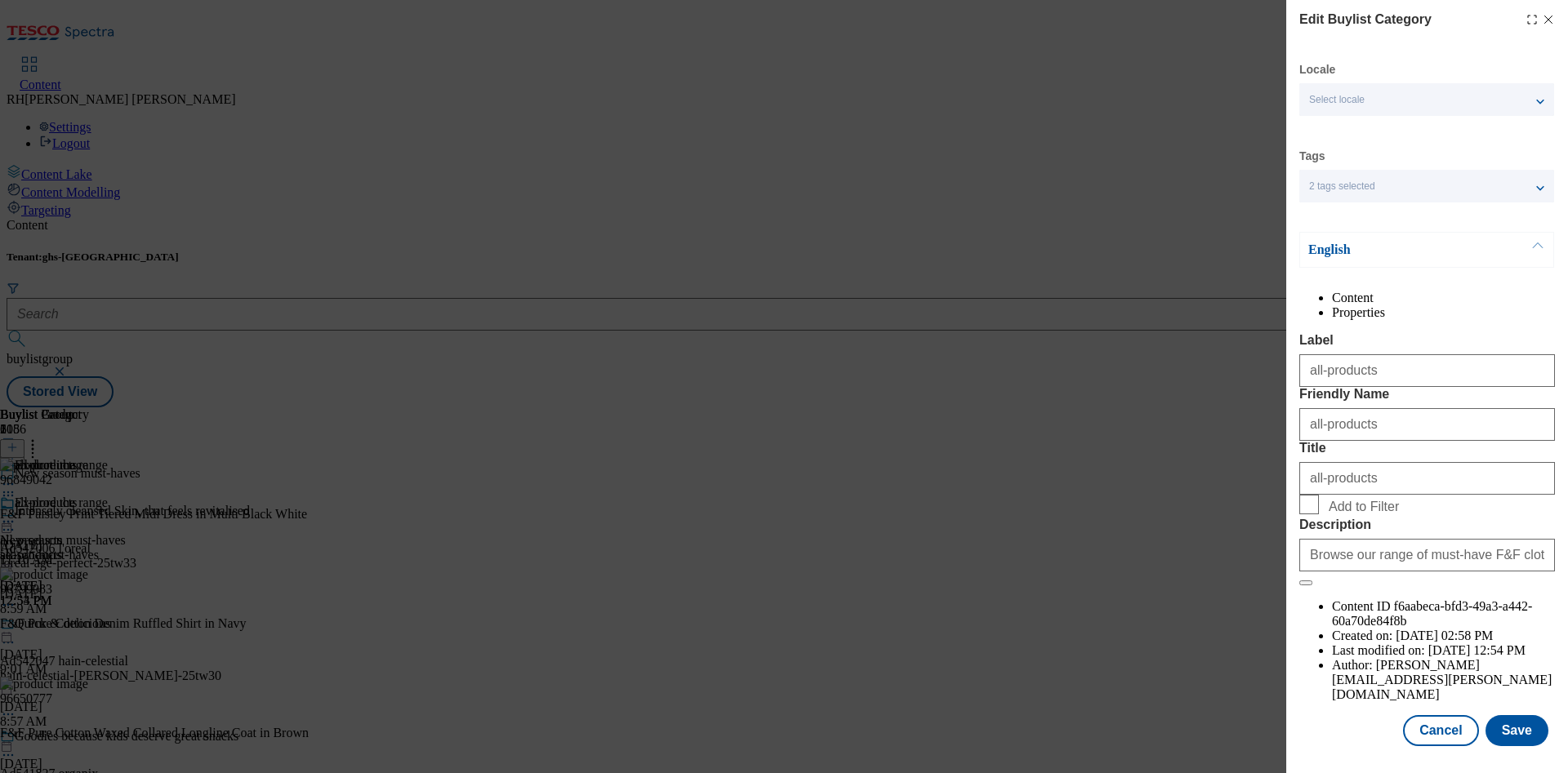
scroll to position [49, 0]
click at [1504, 719] on button "Save" at bounding box center [1517, 731] width 63 height 31
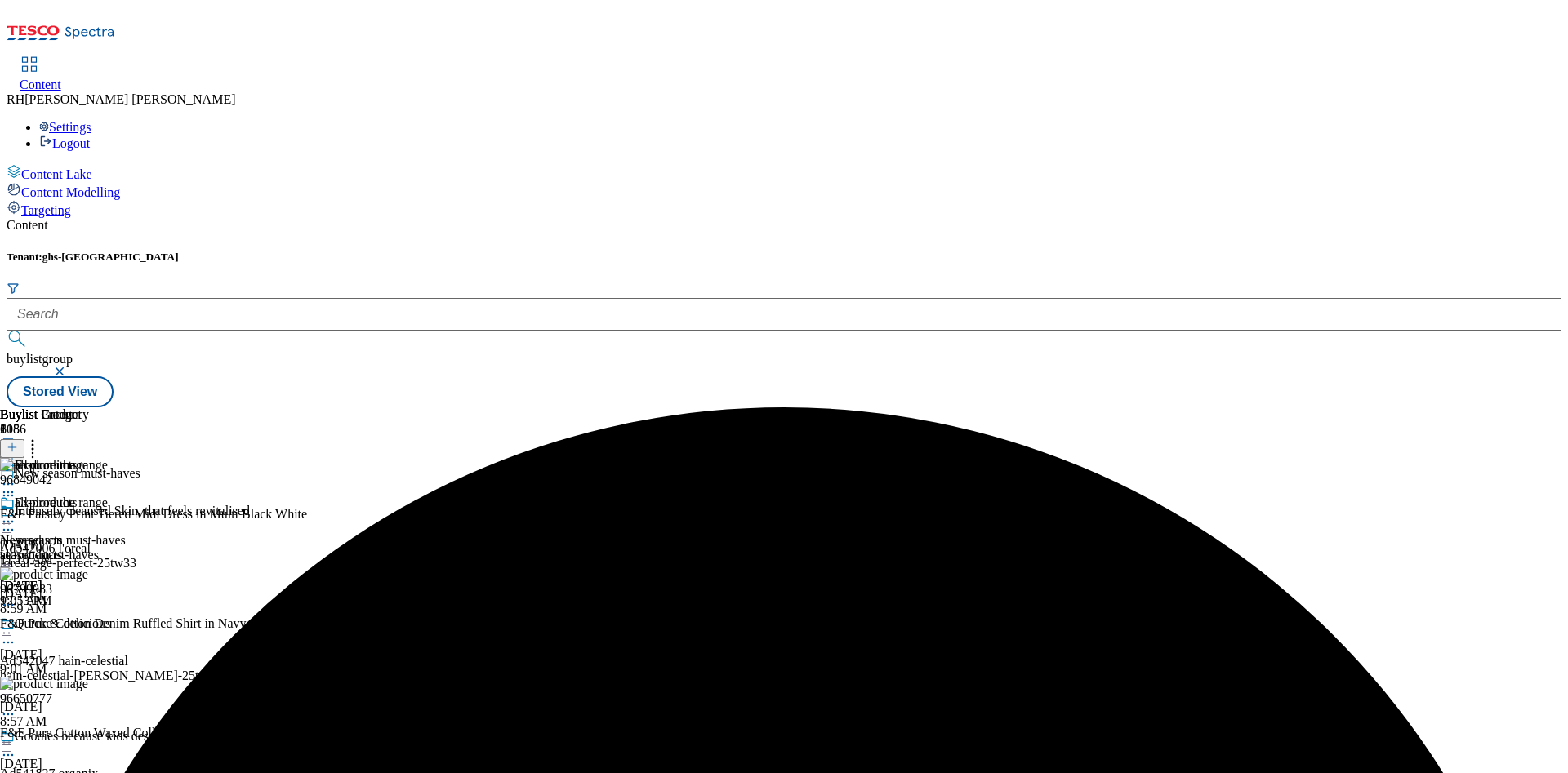
click at [17, 513] on icon at bounding box center [8, 521] width 17 height 17
click at [89, 625] on span "Preview" at bounding box center [69, 631] width 38 height 12
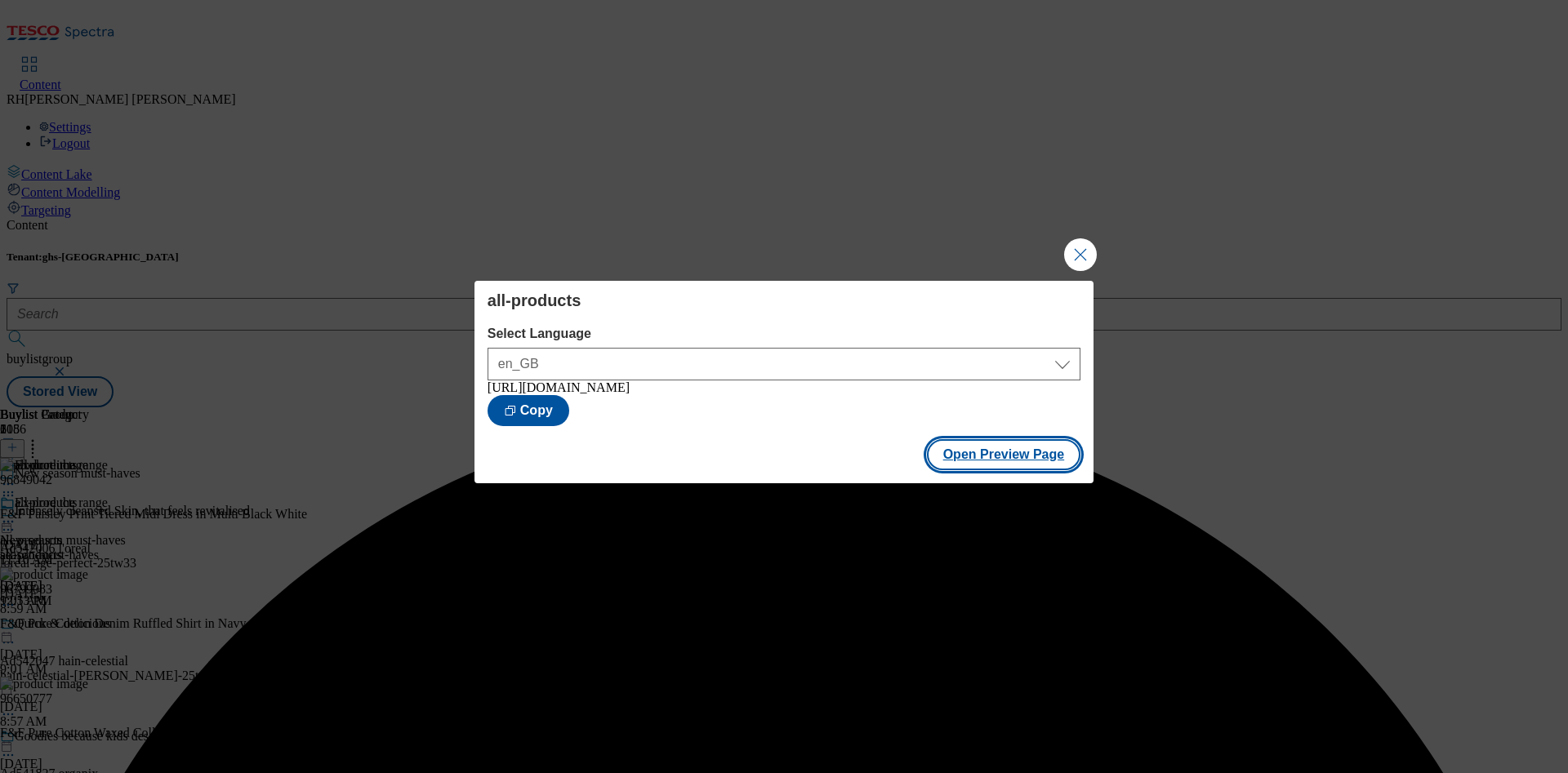
click at [1007, 456] on button "Open Preview Page" at bounding box center [1003, 455] width 154 height 31
click at [1075, 253] on button "Close Modal" at bounding box center [1080, 254] width 32 height 32
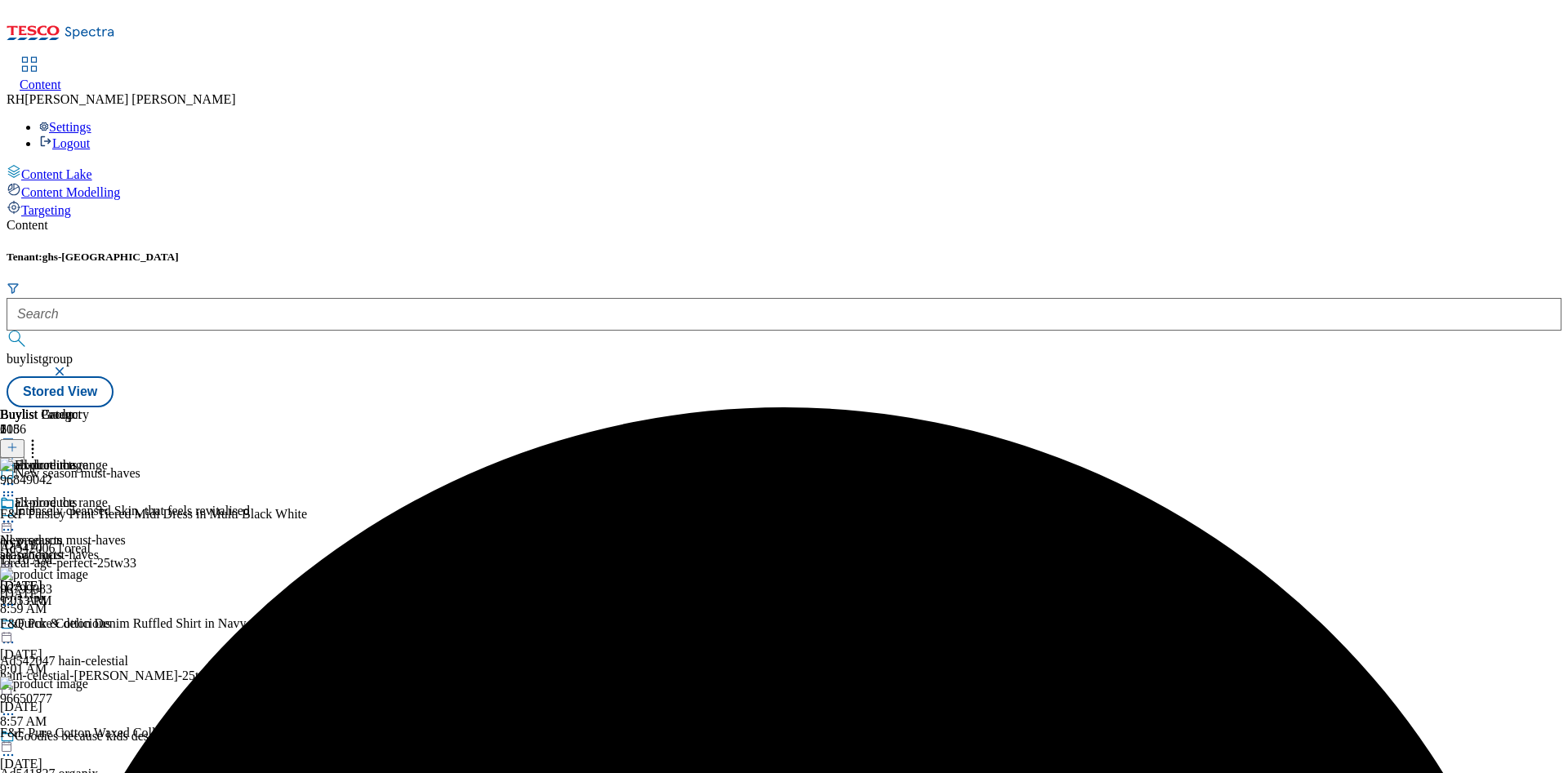
click at [17, 513] on icon at bounding box center [8, 521] width 17 height 17
click at [87, 682] on span "Publish" at bounding box center [68, 687] width 36 height 12
